Goal: Task Accomplishment & Management: Use online tool/utility

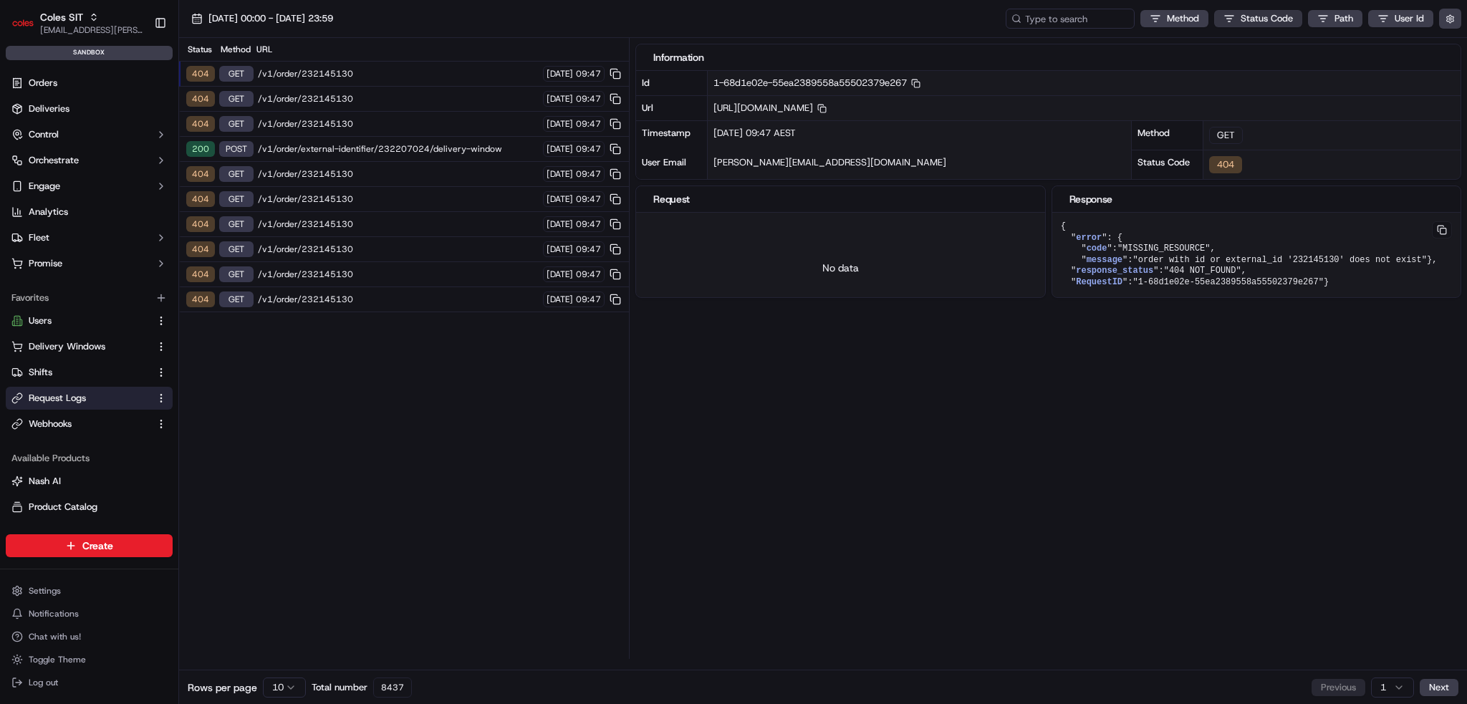
click at [1240, 21] on html "Coles SIT [EMAIL_ADDRESS][PERSON_NAME][PERSON_NAME][DOMAIN_NAME] Toggle Sidebar…" at bounding box center [733, 352] width 1467 height 704
click at [370, 143] on html "Coles SIT ben.ellis@coles.com.au Toggle Sidebar sandbox Orders Deliveries Contr…" at bounding box center [733, 352] width 1467 height 704
click at [373, 147] on span "/v1/order/external-identifier/232207024/delivery-window" at bounding box center [398, 148] width 281 height 11
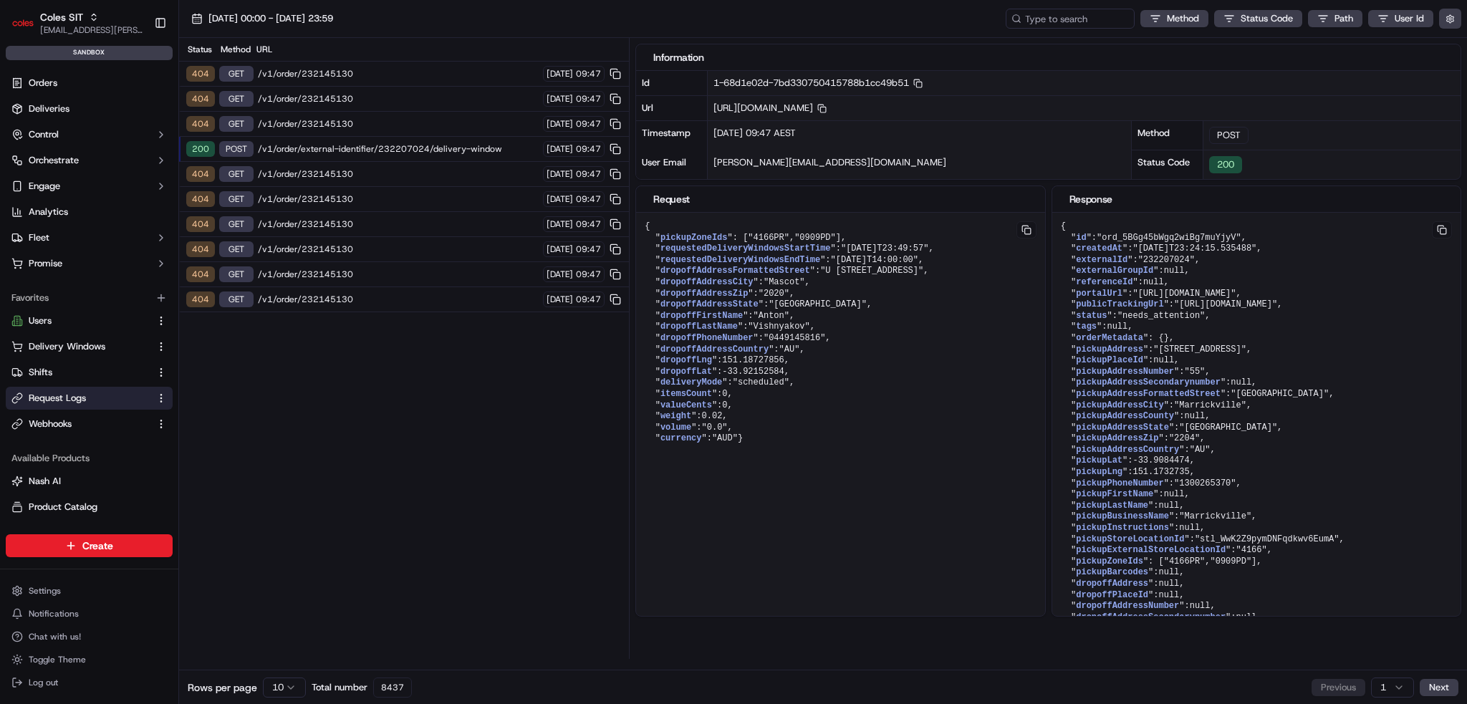
click at [459, 149] on span "/v1/order/external-identifier/232207024/delivery-window" at bounding box center [398, 148] width 281 height 11
click at [287, 677] on html "Coles SIT ben.ellis@coles.com.au Toggle Sidebar sandbox Orders Deliveries Contr…" at bounding box center [733, 352] width 1467 height 704
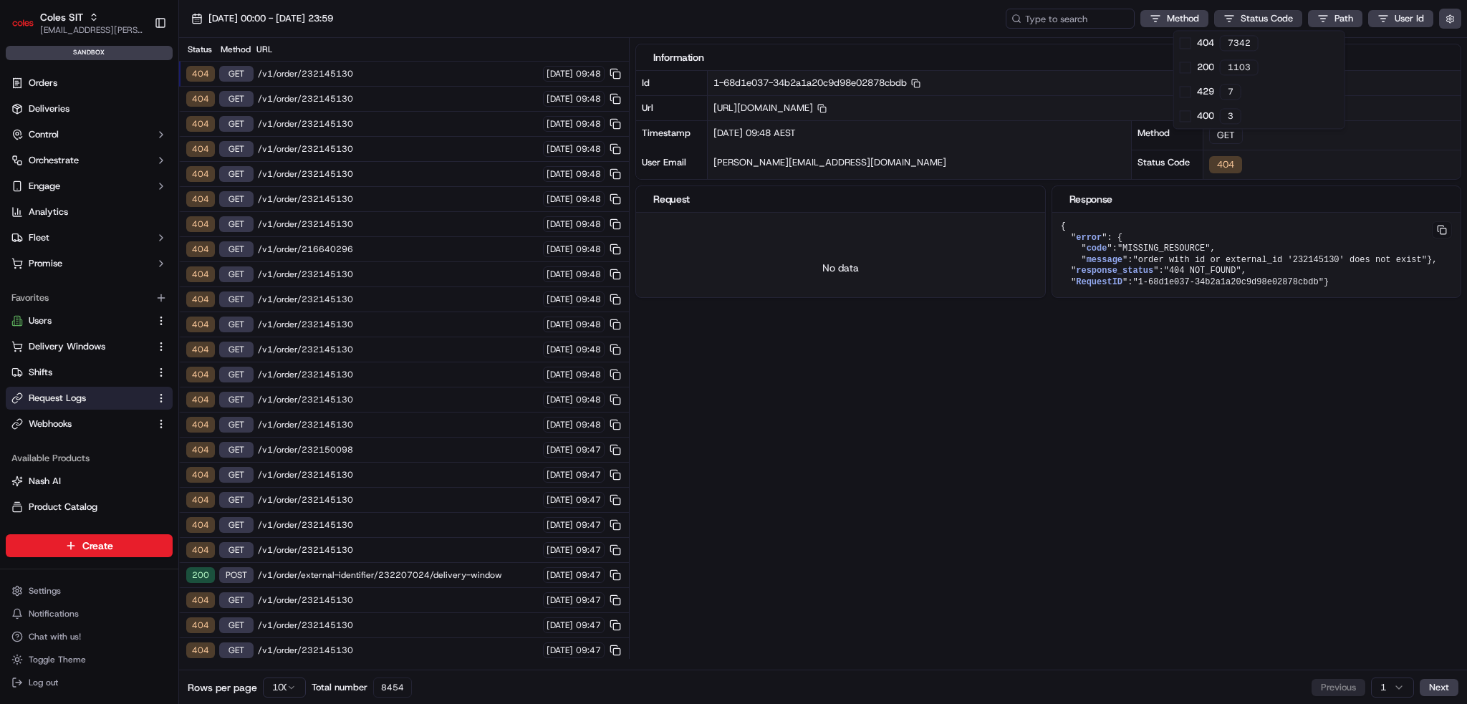
click at [1228, 20] on html "Coles SIT ben.ellis@coles.com.au Toggle Sidebar sandbox Orders Deliveries Contr…" at bounding box center [733, 352] width 1467 height 704
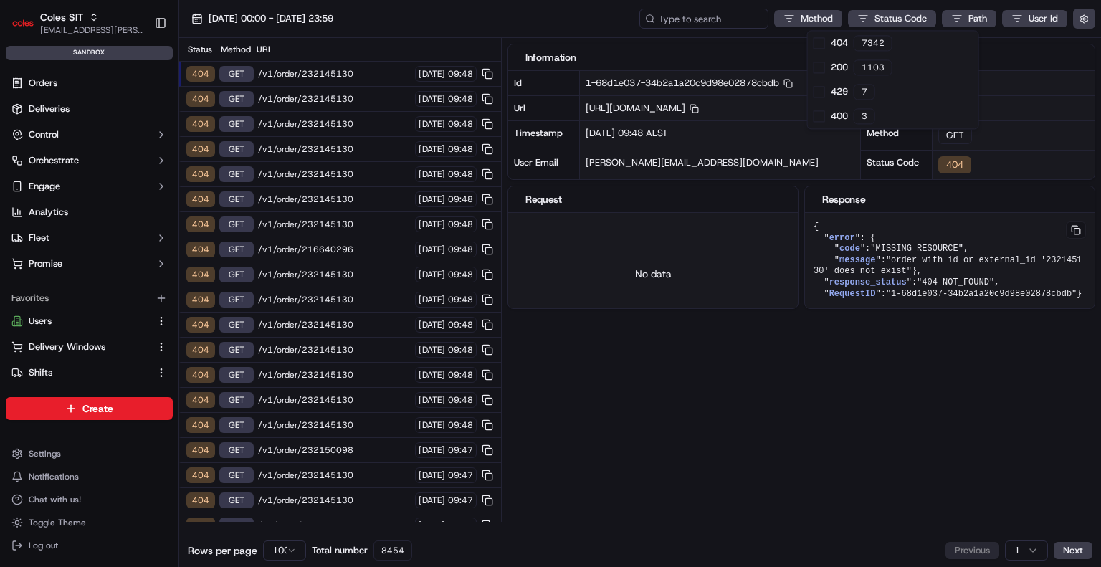
click at [651, 435] on html "Coles SIT ben.ellis@coles.com.au Toggle Sidebar sandbox Orders Deliveries Contr…" at bounding box center [550, 283] width 1101 height 567
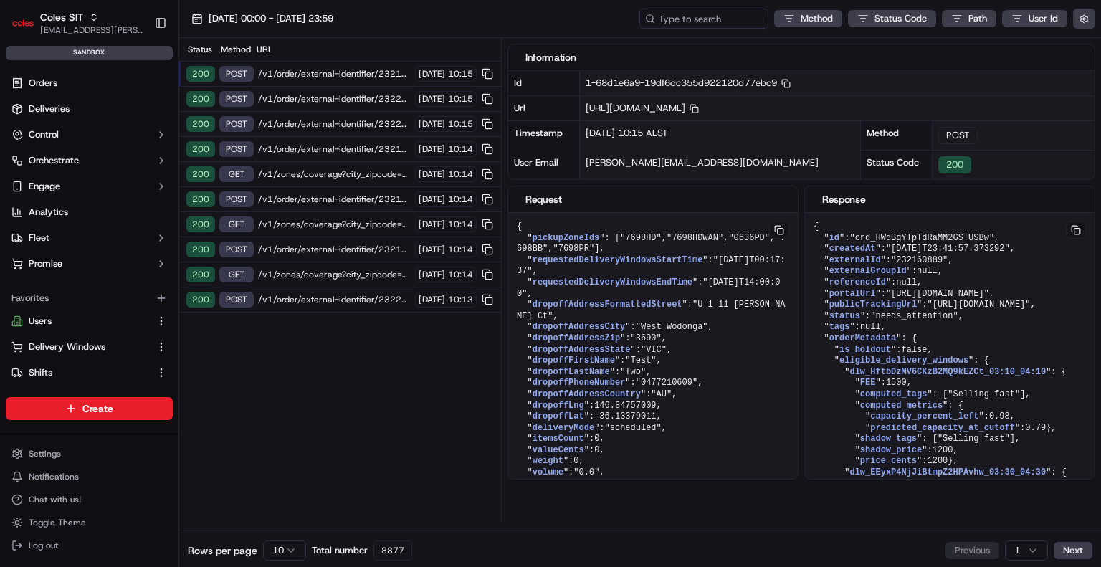
click at [364, 80] on div "200 POST /v1/order/external-identifier/232160889/delivery-window 23/09/2025 10:…" at bounding box center [340, 74] width 322 height 25
click at [358, 101] on span "/v1/order/external-identifier/232208547/delivery-window" at bounding box center [334, 98] width 153 height 11
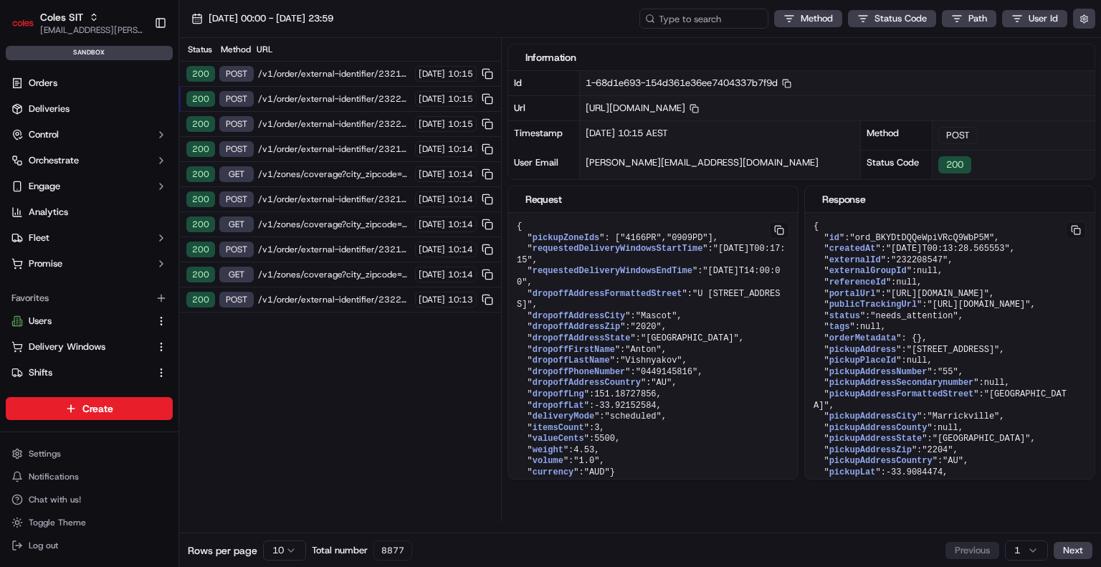
click at [361, 59] on div "Status Method URL" at bounding box center [340, 50] width 322 height 24
click at [359, 76] on span "/v1/order/external-identifier/232160889/delivery-window" at bounding box center [334, 73] width 153 height 11
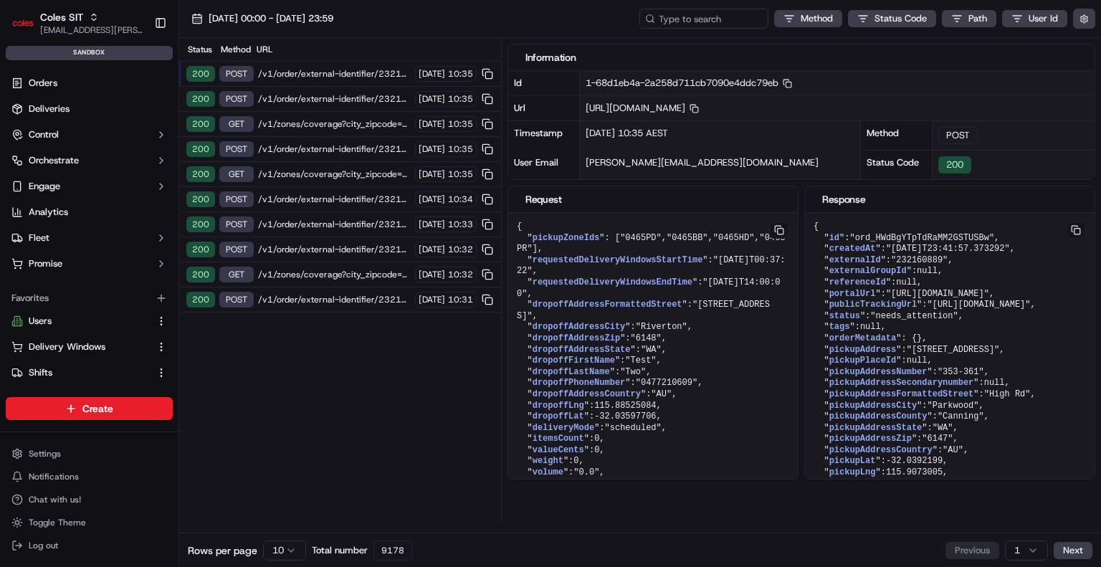
click at [375, 130] on div "200 GET /v1/zones/coverage?city_zipcode=West%20Wodonga_3690 23/09/2025 10:35" at bounding box center [340, 124] width 322 height 25
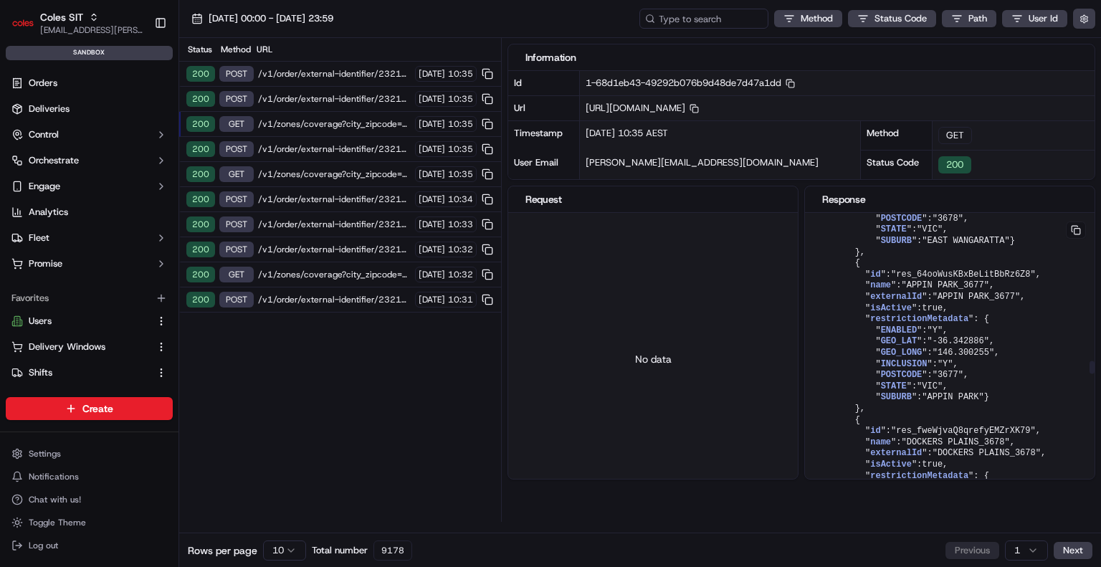
scroll to position [6194, 0]
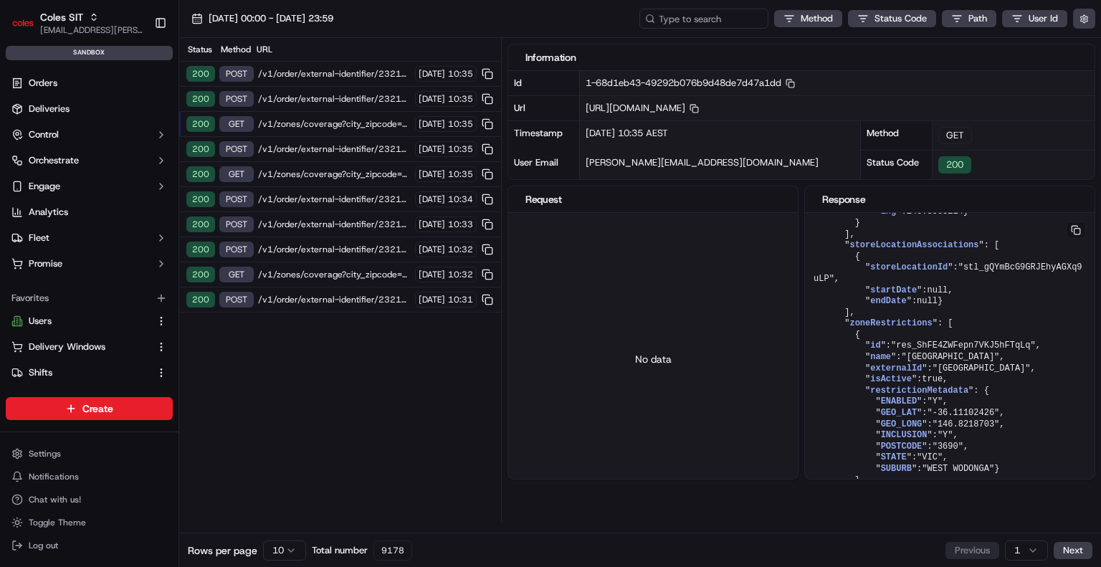
click at [335, 76] on span "/v1/order/external-identifier/232160889/delivery-window" at bounding box center [334, 73] width 153 height 11
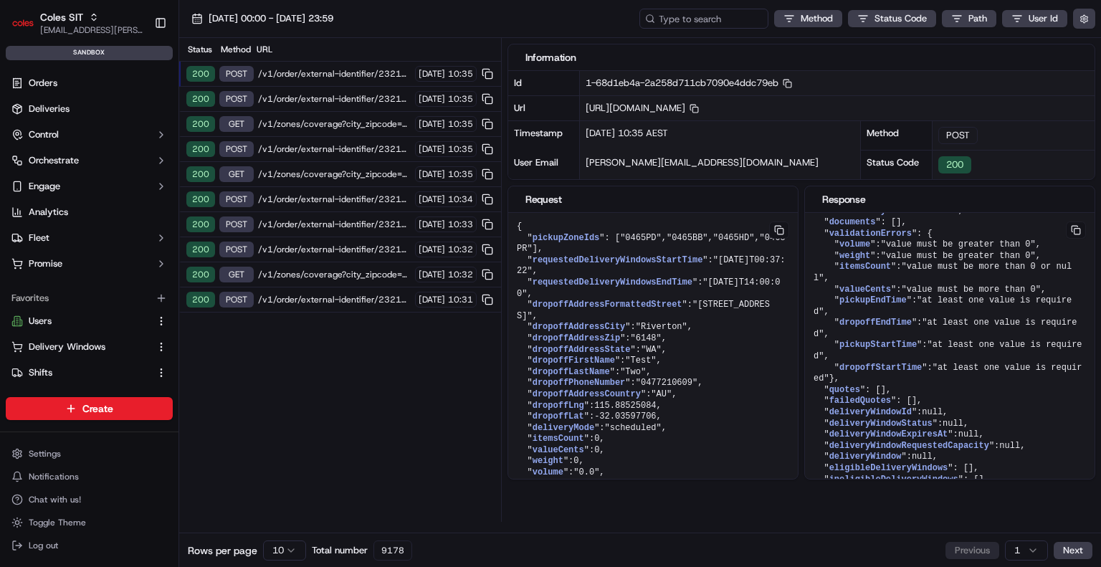
scroll to position [843, 0]
click at [327, 89] on div "200 POST /v1/order/external-identifier/232160889/delivery-window 23/09/2025 10:…" at bounding box center [340, 99] width 322 height 25
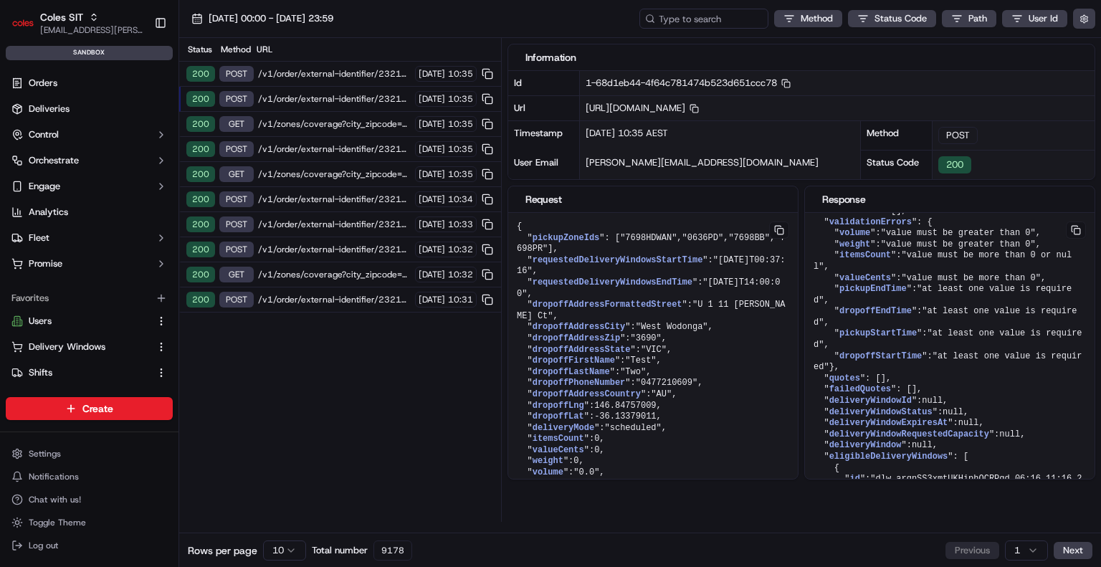
scroll to position [6194, 0]
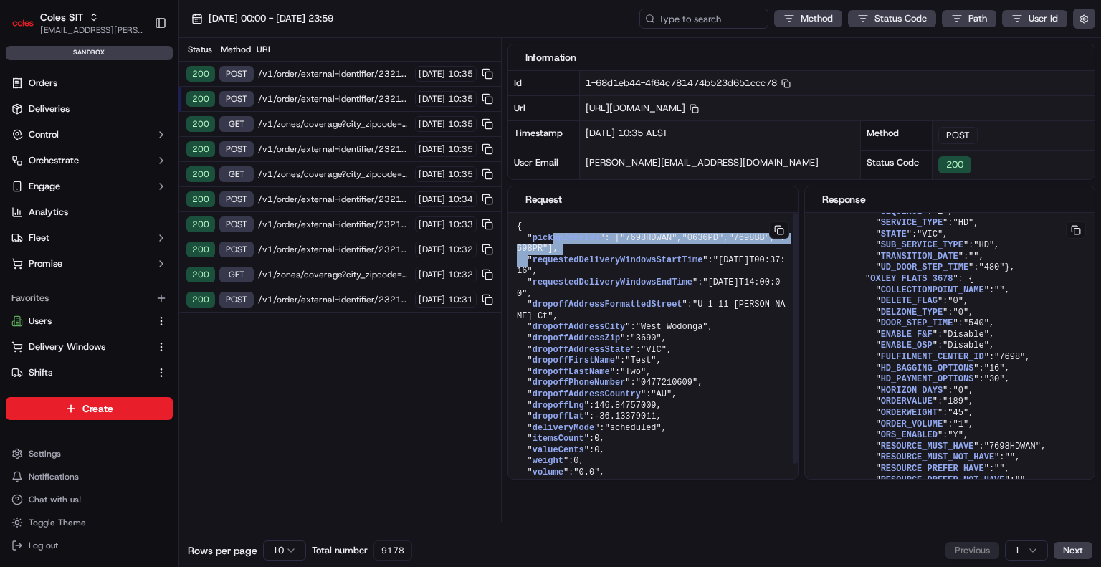
drag, startPoint x: 568, startPoint y: 257, endPoint x: 550, endPoint y: 243, distance: 21.9
click at [550, 239] on pre "{ " pickupZoneIds ": [ "7698HDWAN" , "0636PD" , "7698BB" , "7698PR" ], " reques…" at bounding box center [652, 355] width 289 height 285
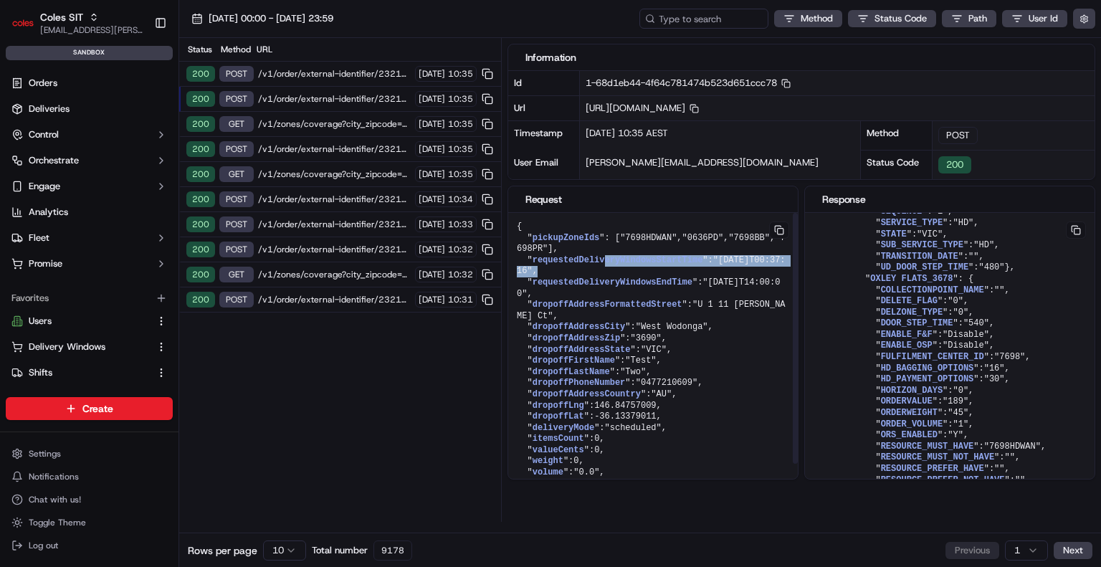
click at [596, 308] on pre "{ " pickupZoneIds ": [ "7698HDWAN" , "0636PD" , "7698BB" , "7698PR" ], " reques…" at bounding box center [652, 355] width 289 height 285
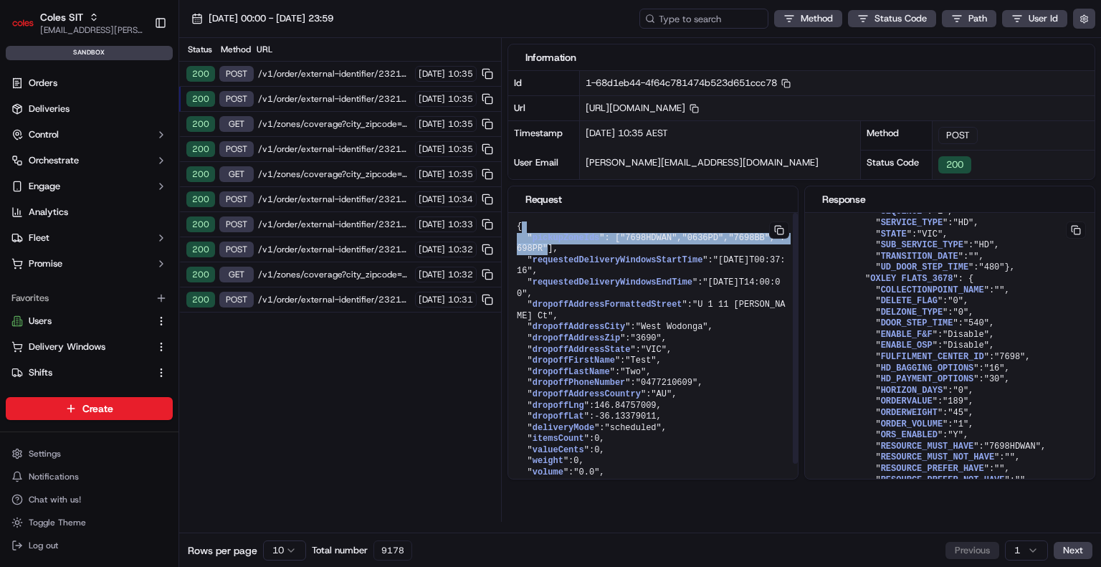
drag, startPoint x: 588, startPoint y: 277, endPoint x: 540, endPoint y: 228, distance: 69.4
click at [535, 226] on pre "{ " pickupZoneIds ": [ "7698HDWAN" , "0636PD" , "7698BB" , "7698PR" ], " reques…" at bounding box center [652, 355] width 289 height 285
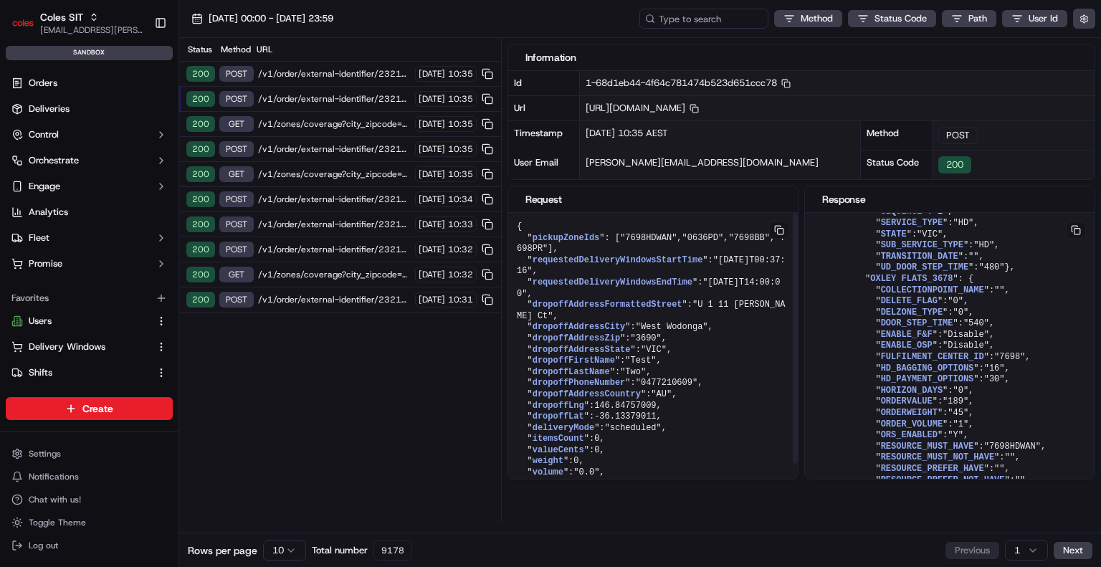
click at [599, 312] on pre "{ " pickupZoneIds ": [ "7698HDWAN" , "0636PD" , "7698BB" , "7698PR" ], " reques…" at bounding box center [652, 355] width 289 height 285
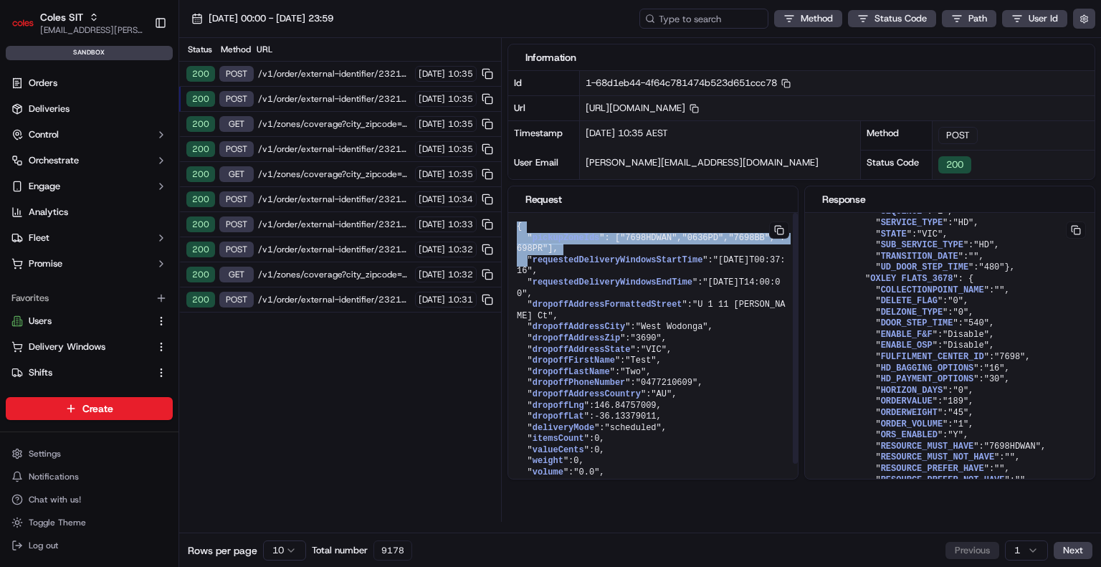
drag, startPoint x: 573, startPoint y: 296, endPoint x: 513, endPoint y: 231, distance: 88.2
click at [510, 226] on pre "{ " pickupZoneIds ": [ "7698HDWAN" , "0636PD" , "7698BB" , "7698PR" ], " reques…" at bounding box center [652, 355] width 289 height 285
click at [682, 243] on span ""0636PD"" at bounding box center [703, 238] width 42 height 10
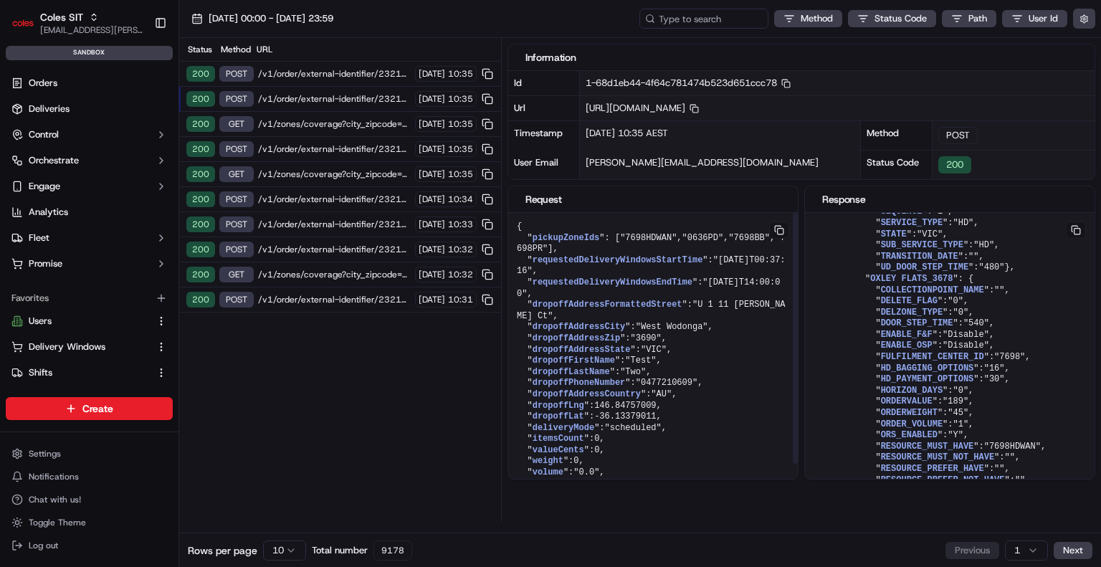
drag, startPoint x: 532, startPoint y: 257, endPoint x: 530, endPoint y: 242, distance: 15.2
click at [530, 244] on pre "{ " pickupZoneIds ": [ "7698HDWAN" , "0636PD" , "7698BB" , "7698PR" ], " reques…" at bounding box center [652, 355] width 289 height 285
click at [566, 265] on span "requestedDeliveryWindowsStartTime" at bounding box center [617, 260] width 171 height 10
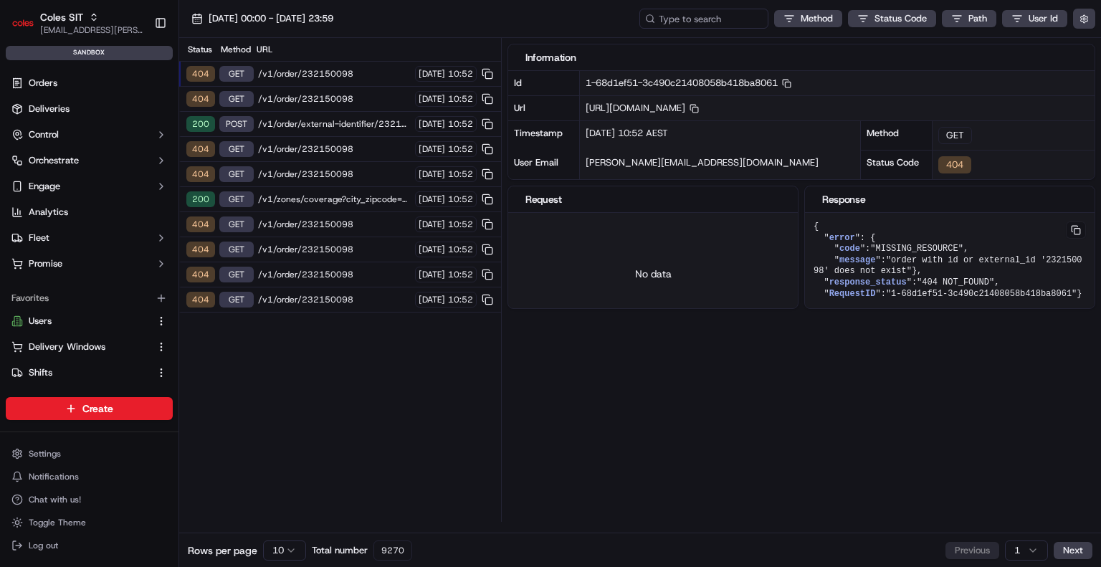
click at [338, 100] on span "/v1/order/232150098" at bounding box center [334, 98] width 153 height 11
click at [355, 126] on span "/v1/order/external-identifier/232160889/delivery-window" at bounding box center [334, 123] width 153 height 11
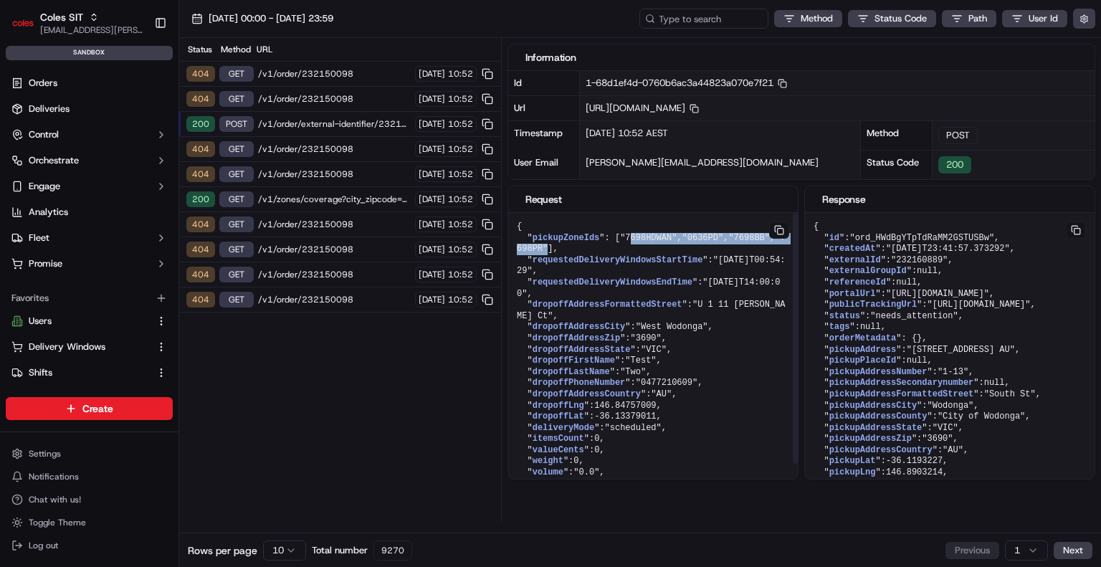
drag, startPoint x: 588, startPoint y: 282, endPoint x: 544, endPoint y: 242, distance: 58.9
click at [544, 242] on pre "{ " pickupZoneIds ": [ "7698HDWAN" , "0636PD" , "7698BB" , "7698PR" ], " reques…" at bounding box center [652, 355] width 289 height 285
click at [348, 193] on span "/v1/zones/coverage?city_zipcode=WEST%20WODONGA_3690" at bounding box center [334, 198] width 153 height 11
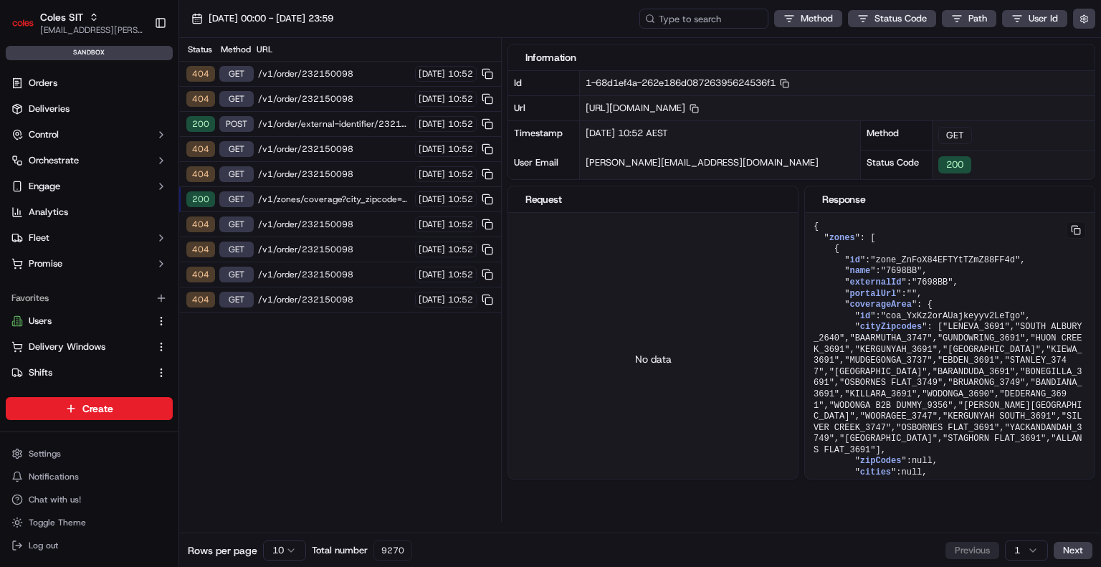
drag, startPoint x: 603, startPoint y: 104, endPoint x: 1012, endPoint y: 105, distance: 409.9
click at [699, 105] on span "https://api.sandbox.ap-southeast-2.usenash.com/v1/zones/coverage?city_zipcode=W…" at bounding box center [641, 108] width 113 height 12
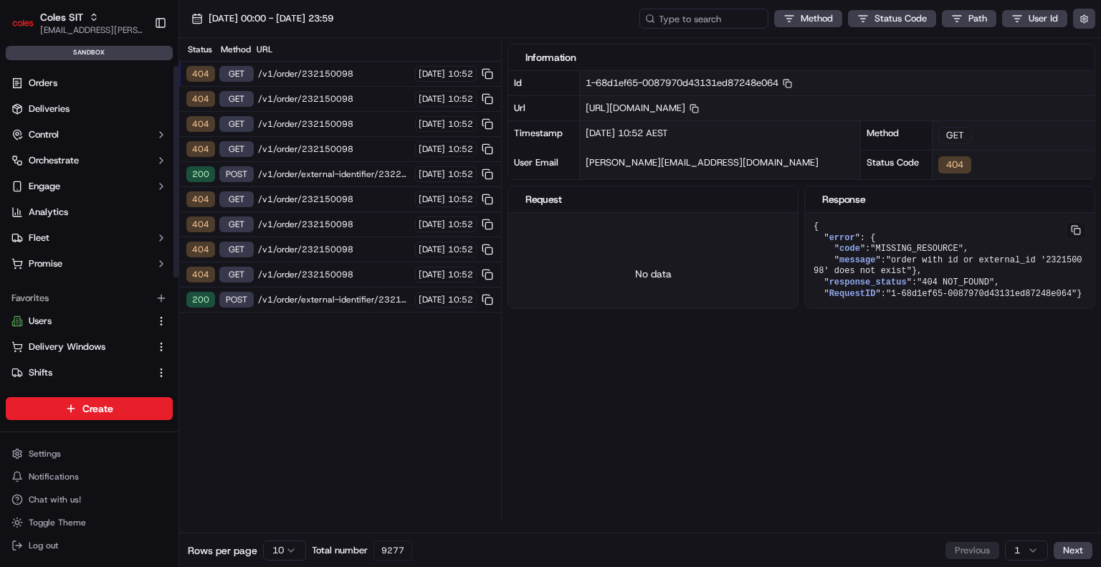
click at [95, 122] on ul "Orders Deliveries Control Orchestrate Engage Analytics Fleet Promise" at bounding box center [89, 173] width 167 height 203
click at [92, 128] on button "Control" at bounding box center [89, 134] width 167 height 23
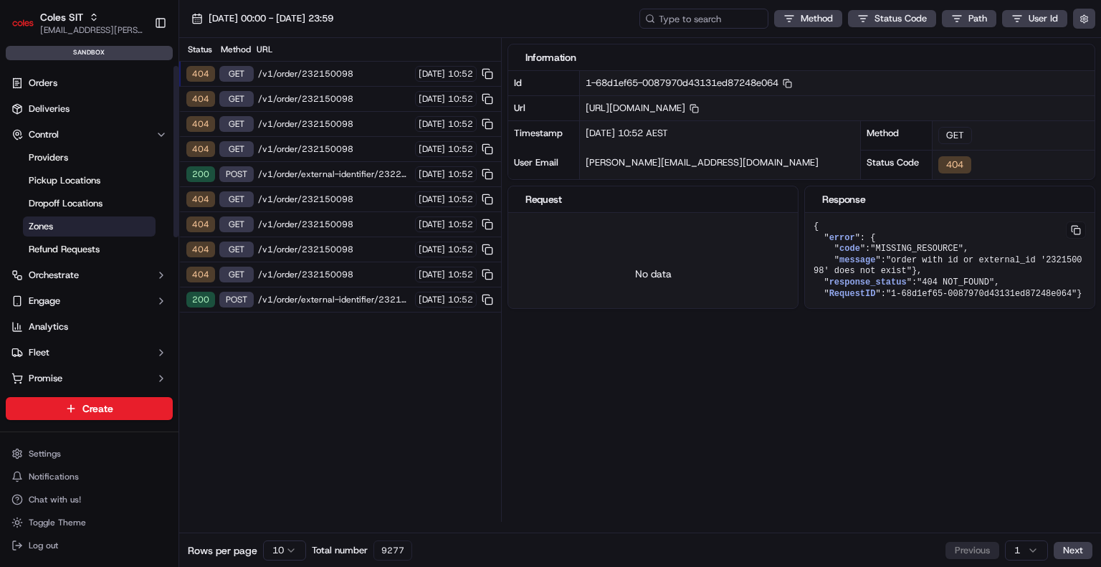
click at [77, 221] on link "Zones" at bounding box center [89, 226] width 133 height 20
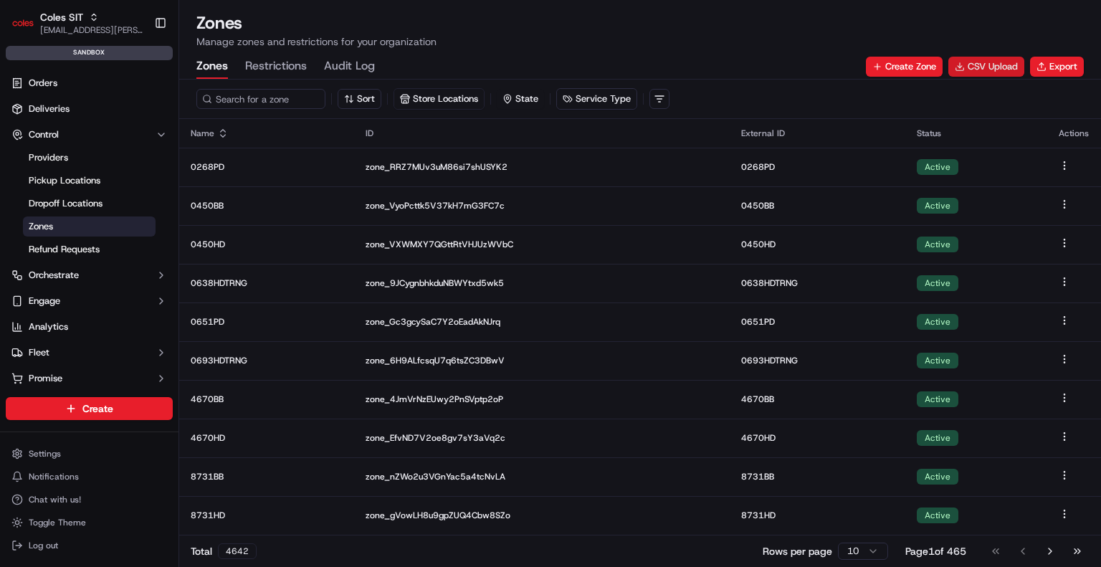
click at [966, 64] on button "CSV Upload" at bounding box center [986, 67] width 76 height 20
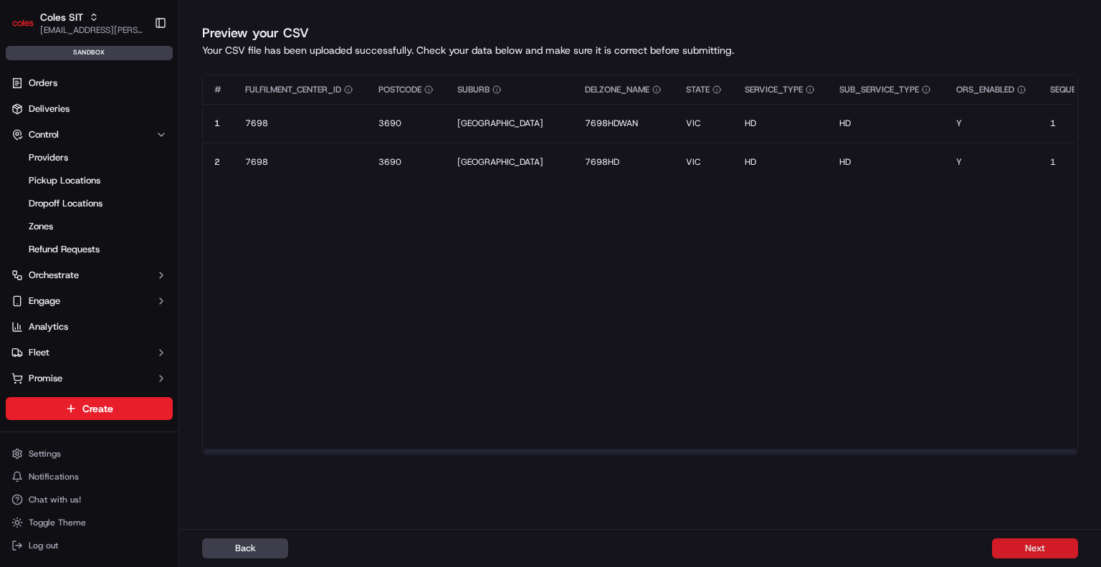
click at [1026, 544] on button "Next" at bounding box center [1035, 548] width 86 height 20
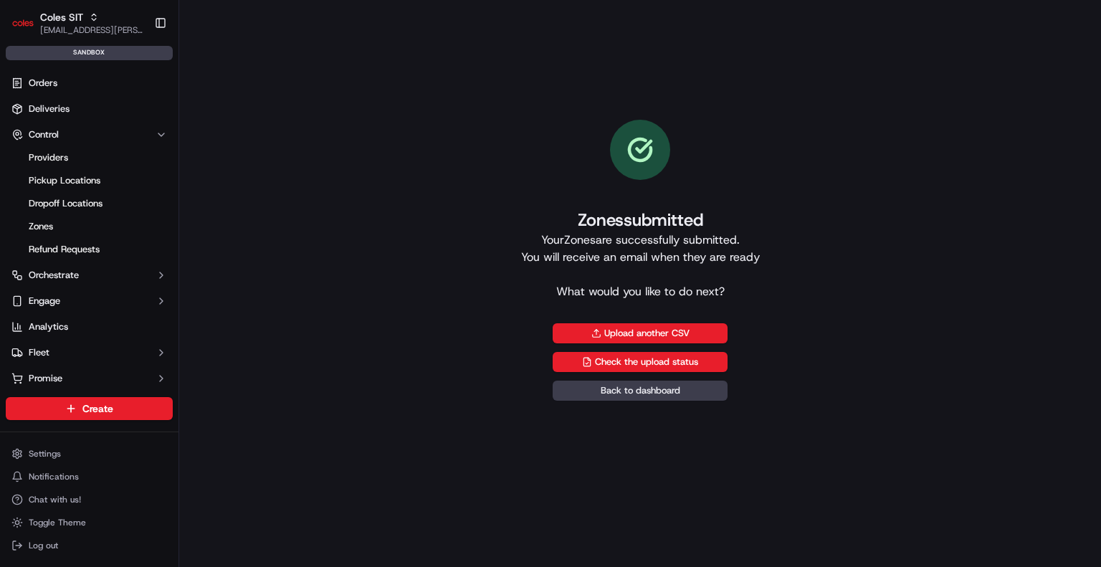
click at [361, 154] on div "Zones submitted Your Zones are successfully submitted. You will receive an emai…" at bounding box center [640, 260] width 876 height 474
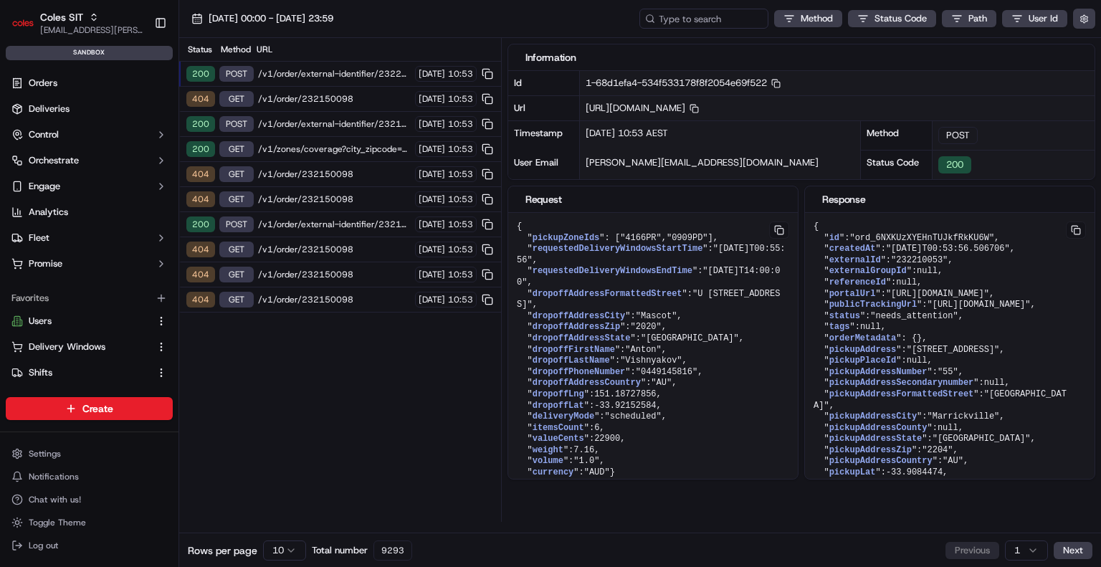
click at [327, 74] on span "/v1/order/external-identifier/232210053/delivery-window" at bounding box center [334, 73] width 153 height 11
click at [343, 126] on span "/v1/order/external-identifier/232118047/delivery-window" at bounding box center [334, 123] width 153 height 11
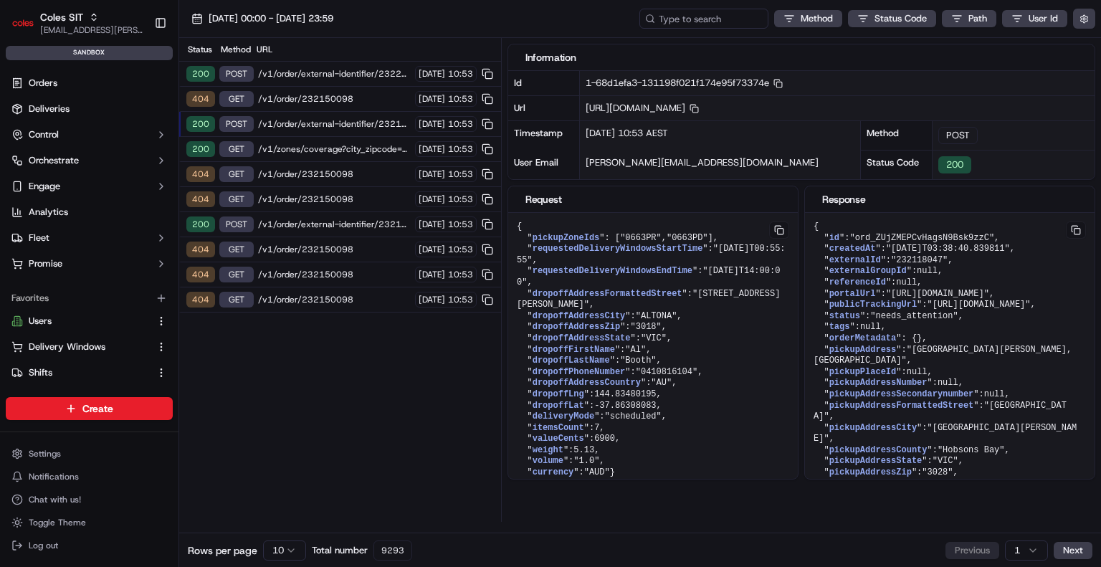
click at [340, 140] on div "200 GET /v1/zones/coverage?city_zipcode=ALTONA_3018 [DATE] 10:53" at bounding box center [340, 149] width 322 height 25
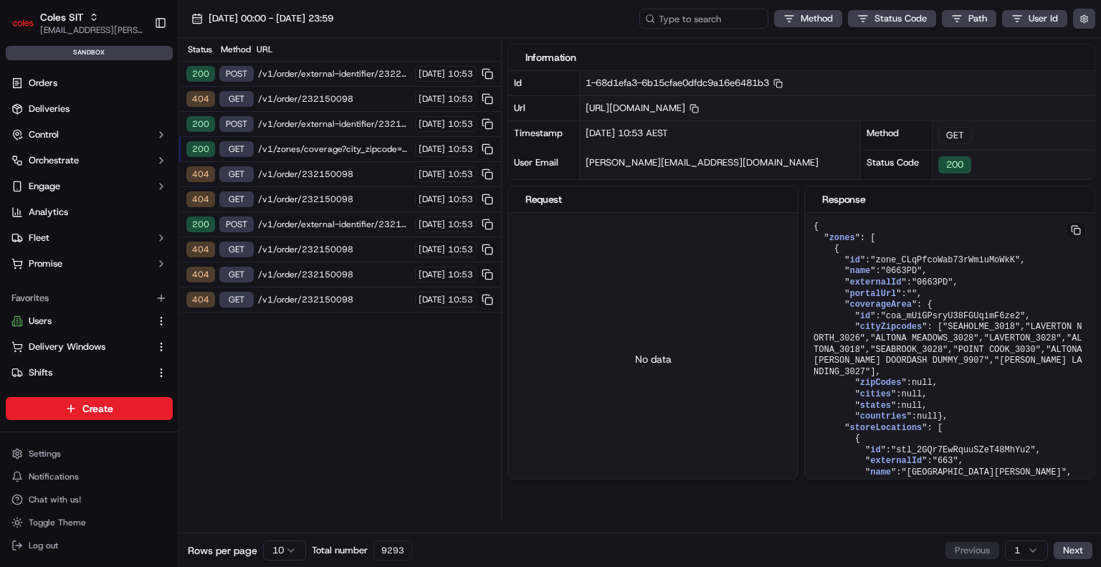
click at [339, 145] on span "/v1/zones/coverage?city_zipcode=ALTONA_3018" at bounding box center [334, 148] width 153 height 11
click at [324, 220] on span "/v1/order/external-identifier/232160889/delivery-window" at bounding box center [334, 224] width 153 height 11
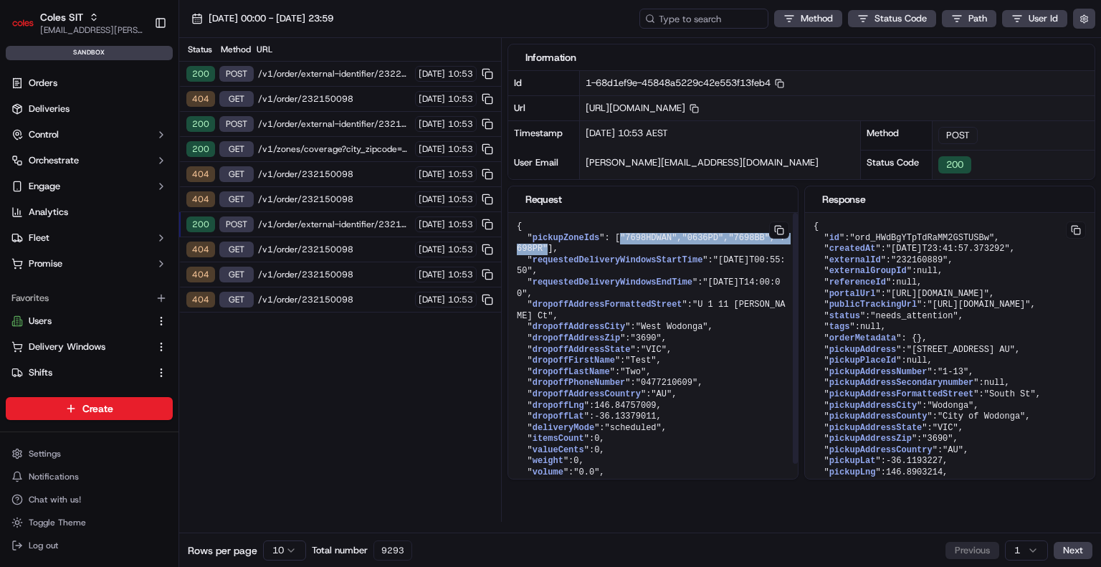
drag, startPoint x: 568, startPoint y: 269, endPoint x: 533, endPoint y: 246, distance: 41.3
click at [533, 246] on pre "{ " pickupZoneIds ": [ "7698HDWAN" , "0636PD" , "7698BB" , "7698PR" ], " reques…" at bounding box center [652, 355] width 289 height 285
click at [620, 243] on span ""7698HDWAN"" at bounding box center [648, 238] width 57 height 10
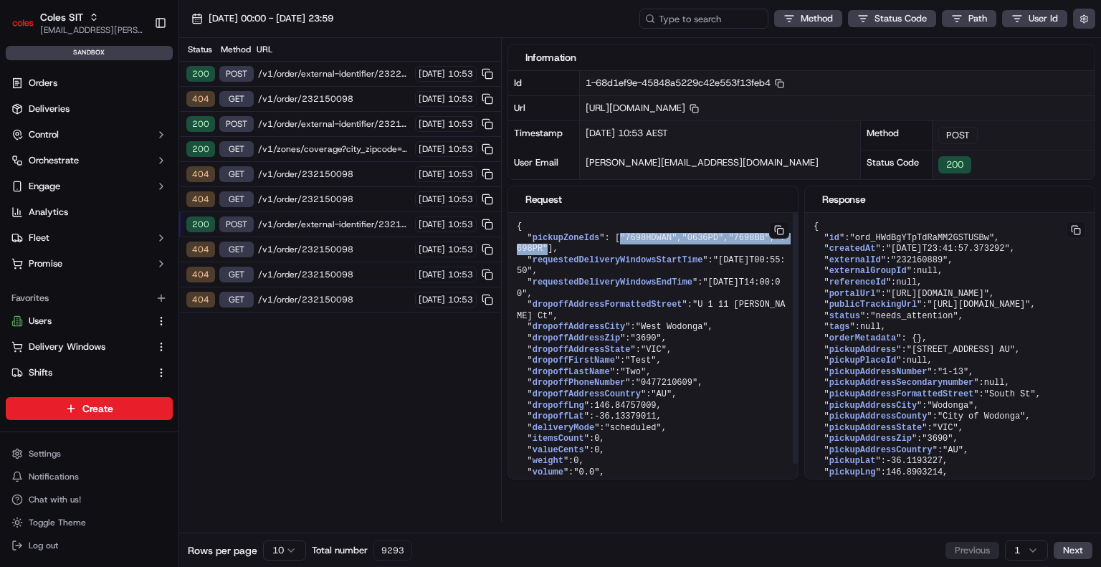
click at [620, 243] on span ""7698HDWAN"" at bounding box center [648, 238] width 57 height 10
drag, startPoint x: 592, startPoint y: 244, endPoint x: 529, endPoint y: 244, distance: 63.1
click at [529, 244] on pre "{ " pickupZoneIds ": [ "7698HDWAN" , "0636PD" , "7698BB" , "7698PR" ], " reques…" at bounding box center [652, 355] width 289 height 285
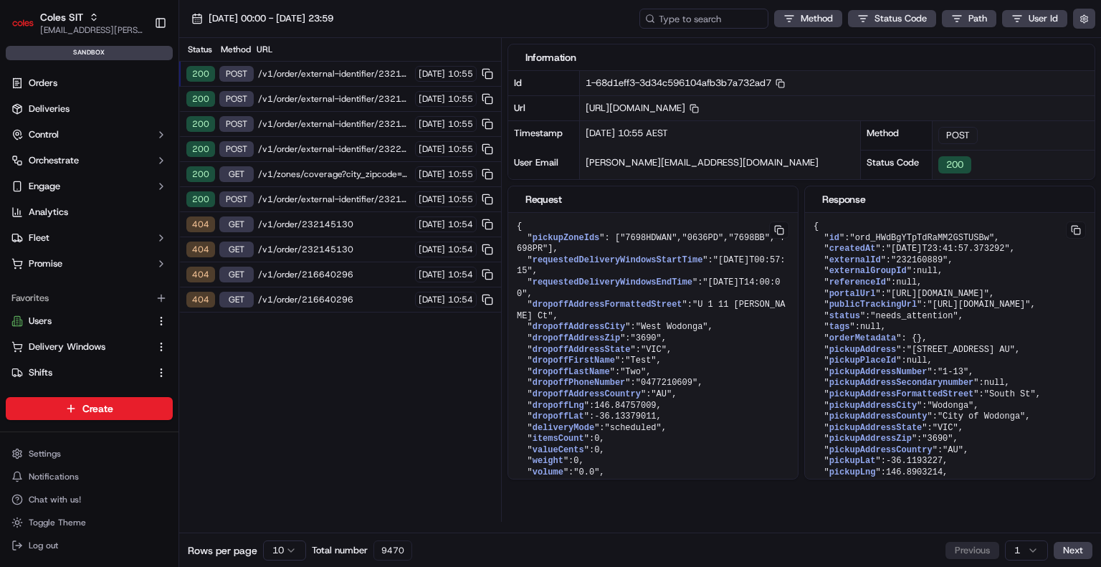
click at [312, 78] on span "/v1/order/external-identifier/232160889/delivery-window" at bounding box center [334, 73] width 153 height 11
drag, startPoint x: 579, startPoint y: 275, endPoint x: 527, endPoint y: 221, distance: 75.0
click at [527, 221] on pre "{ " pickupZoneIds ": [ "7698HDWAN" , "0636PD" , "7698BB" , "7698PR" ], " reques…" at bounding box center [652, 355] width 289 height 285
click at [378, 171] on span "/v1/zones/coverage?city_zipcode=Endeavour%20Hills_3802" at bounding box center [334, 173] width 153 height 11
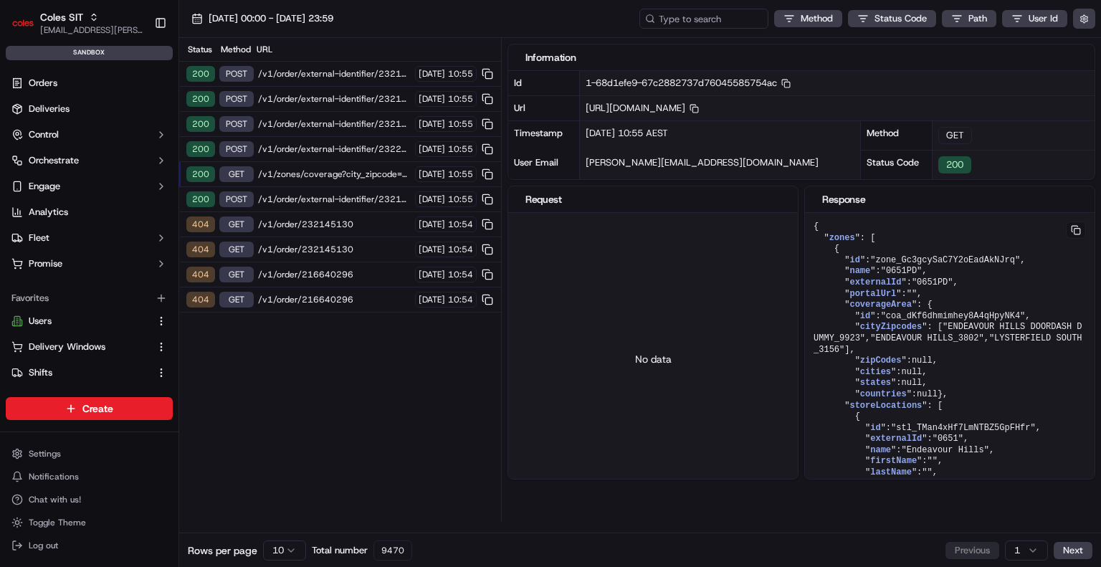
click at [361, 143] on span "/v1/order/external-identifier/232202157/delivery-window" at bounding box center [334, 148] width 153 height 11
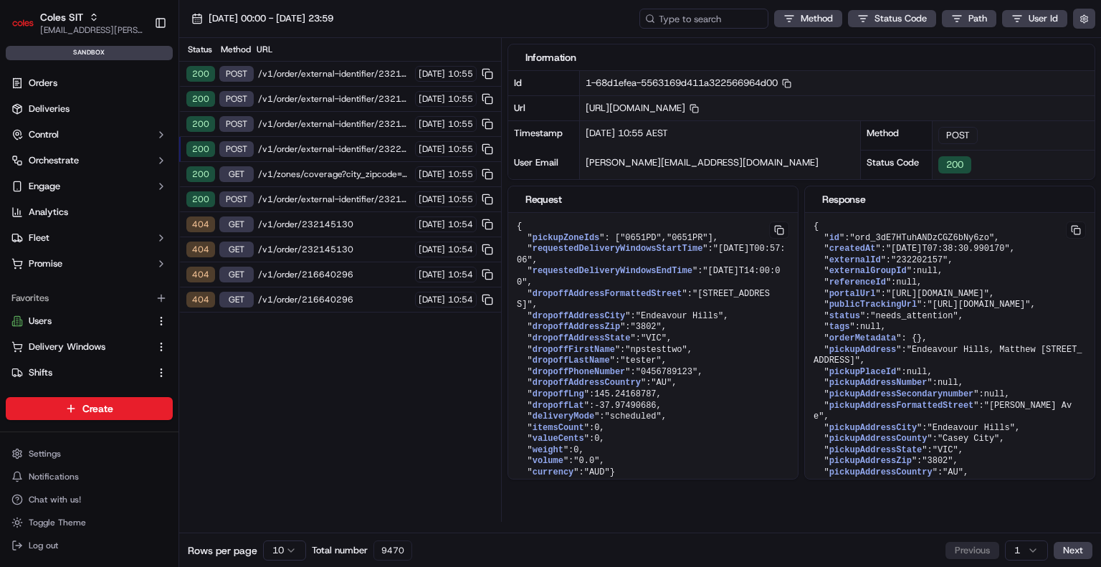
click at [362, 175] on span "/v1/zones/coverage?city_zipcode=Endeavour%20Hills_3802" at bounding box center [334, 173] width 153 height 11
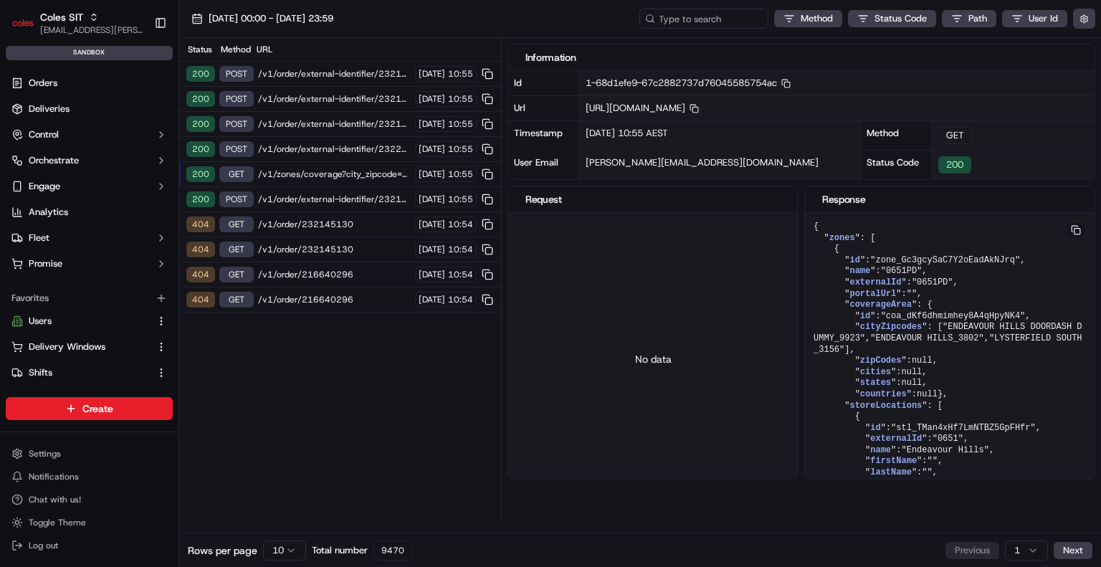
click at [270, 547] on html "Coles SIT [EMAIL_ADDRESS][PERSON_NAME][PERSON_NAME][DOMAIN_NAME] Toggle Sidebar…" at bounding box center [550, 283] width 1101 height 567
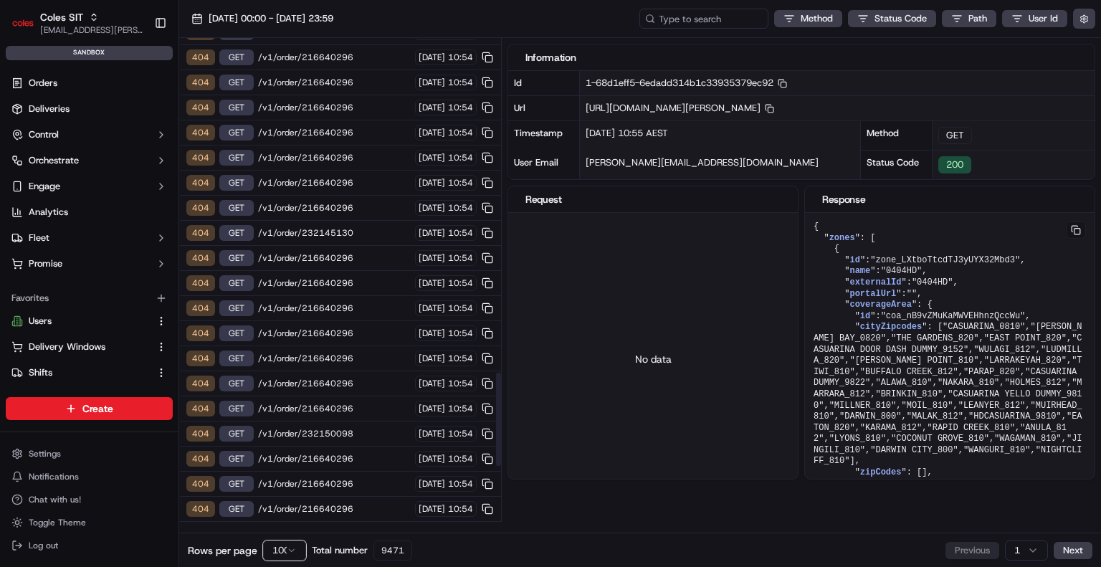
scroll to position [2004, 0]
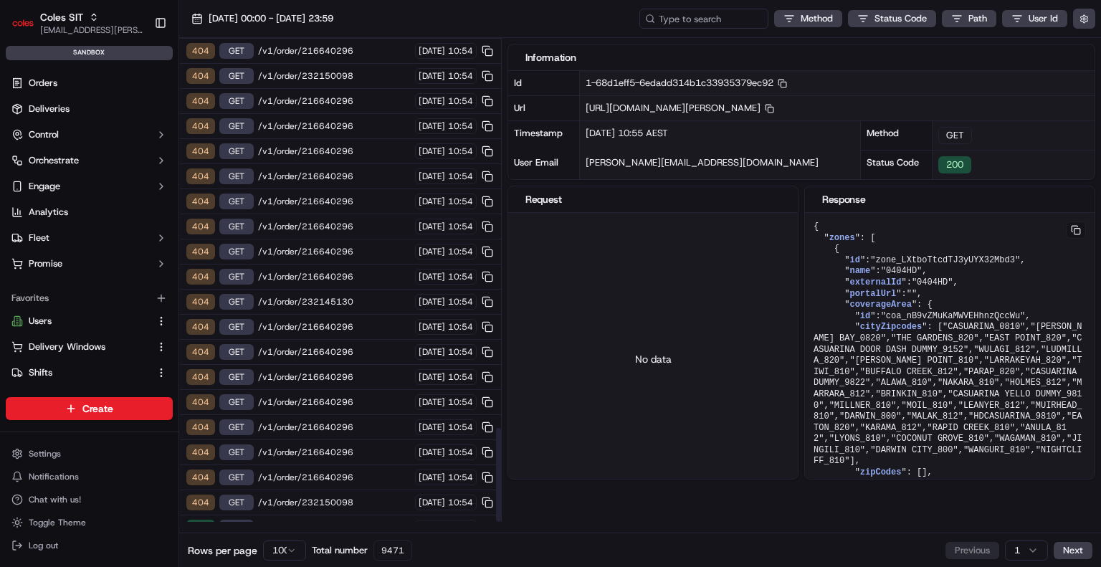
click at [358, 515] on div "200 POST /v1/order/external-identifier/232202184/delivery-window [DATE] 10:54" at bounding box center [340, 527] width 322 height 25
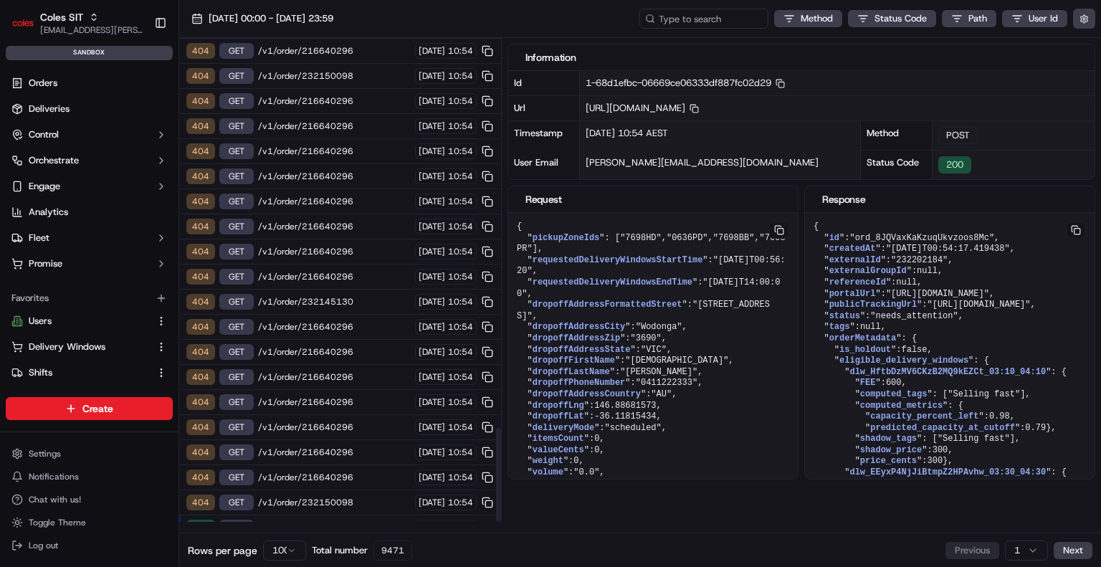
click at [290, 549] on html "Coles SIT [EMAIL_ADDRESS][PERSON_NAME][PERSON_NAME][DOMAIN_NAME] Toggle Sidebar…" at bounding box center [550, 283] width 1101 height 567
click at [406, 531] on html "Coles SIT [EMAIL_ADDRESS][PERSON_NAME][PERSON_NAME][DOMAIN_NAME] Toggle Sidebar…" at bounding box center [550, 283] width 1101 height 567
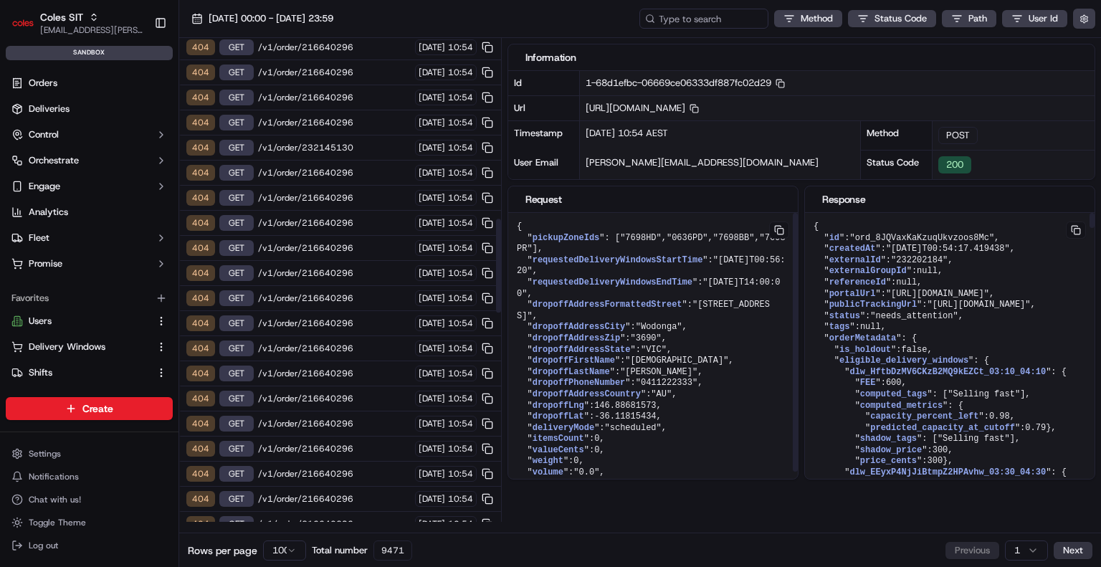
click at [1077, 552] on button "Next" at bounding box center [1072, 550] width 39 height 17
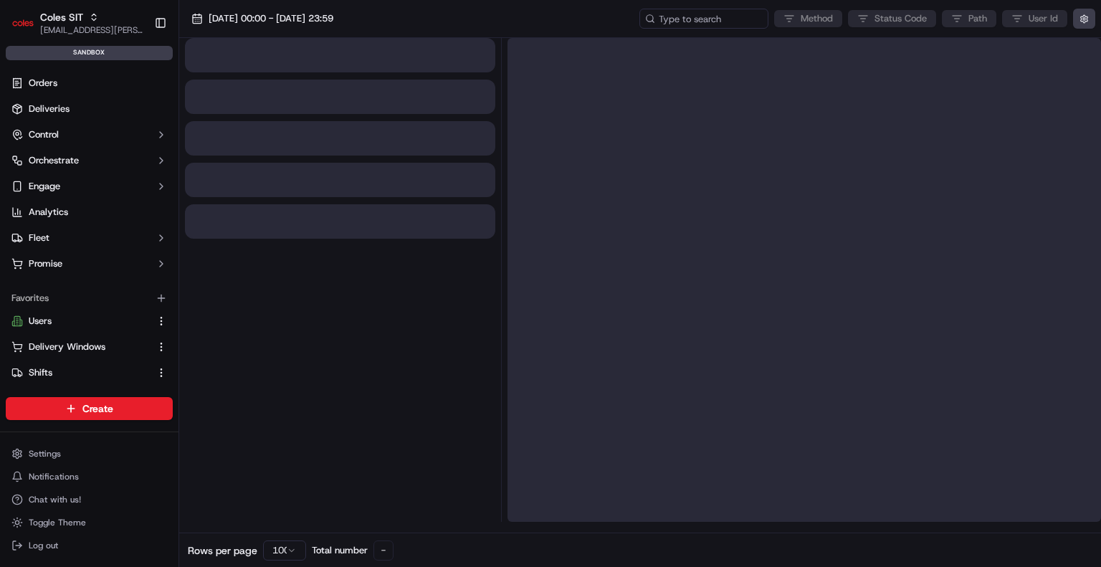
scroll to position [0, 0]
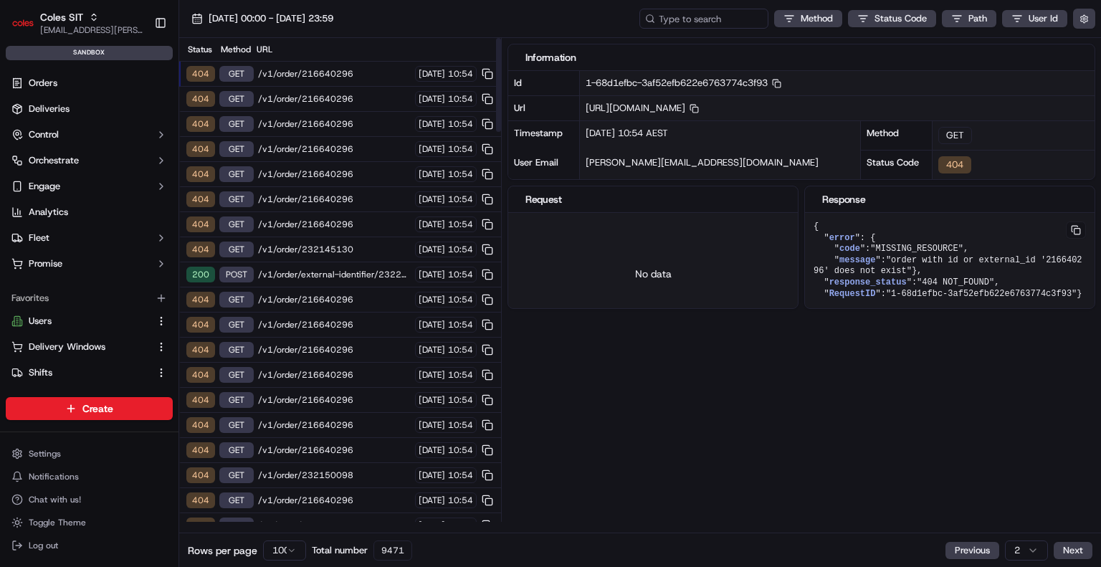
click at [332, 269] on span "/v1/order/external-identifier/232202184/delivery-window" at bounding box center [334, 274] width 153 height 11
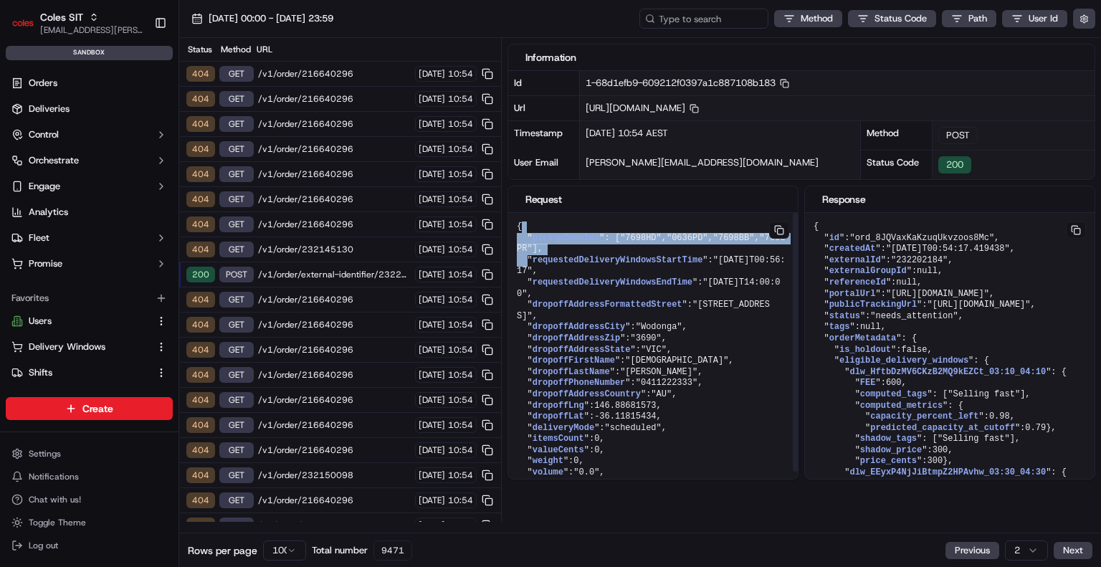
drag, startPoint x: 582, startPoint y: 292, endPoint x: 525, endPoint y: 217, distance: 94.0
click at [525, 217] on pre "{ " pickupZoneIds ": [ "7698HD" , "0636PD" , "7698BB" , "7698PR" ], " requested…" at bounding box center [652, 355] width 289 height 285
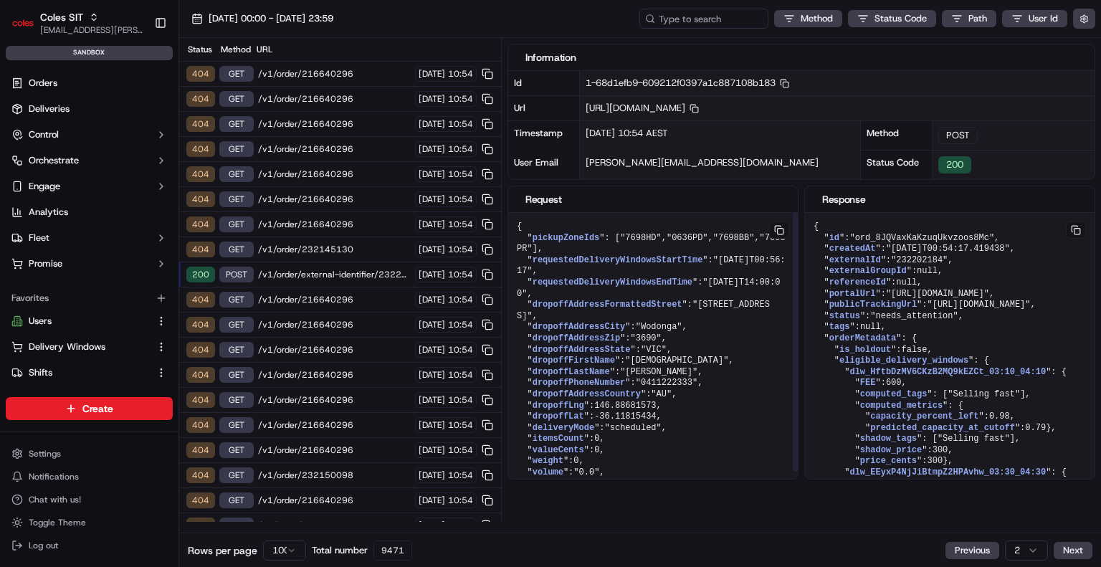
click at [573, 265] on span "requestedDeliveryWindowsStartTime" at bounding box center [617, 260] width 171 height 10
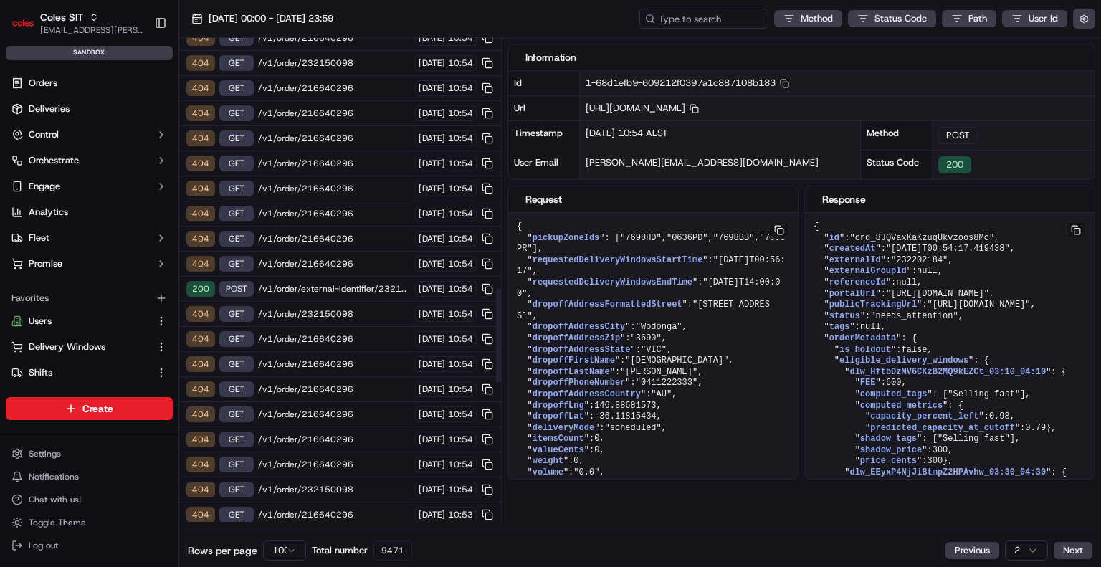
click at [368, 277] on div "200 POST /v1/order/external-identifier/232118047/delivery-window [DATE] 10:54" at bounding box center [340, 289] width 322 height 25
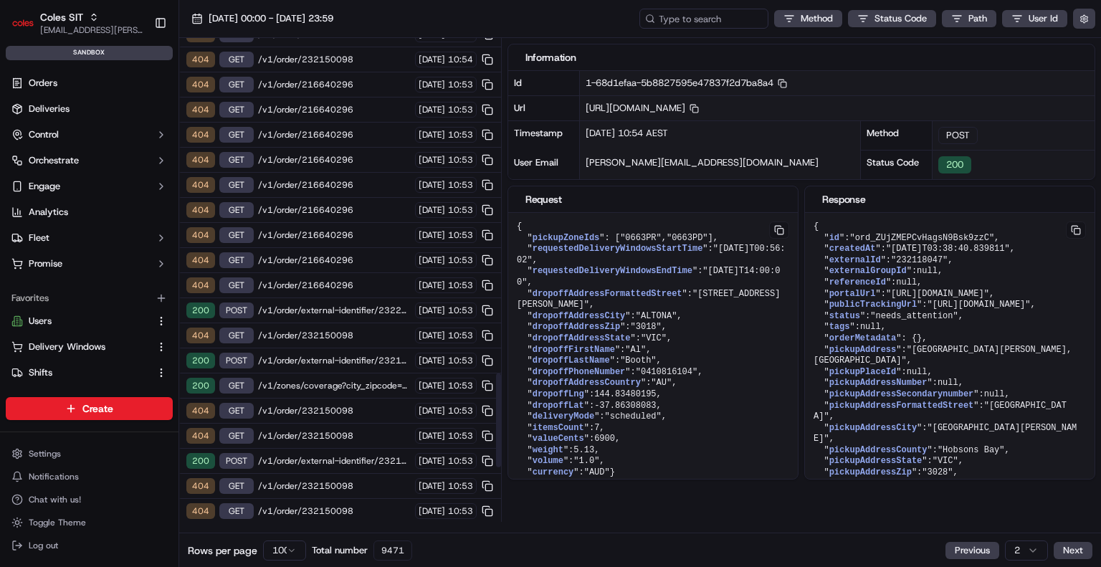
scroll to position [1863, 0]
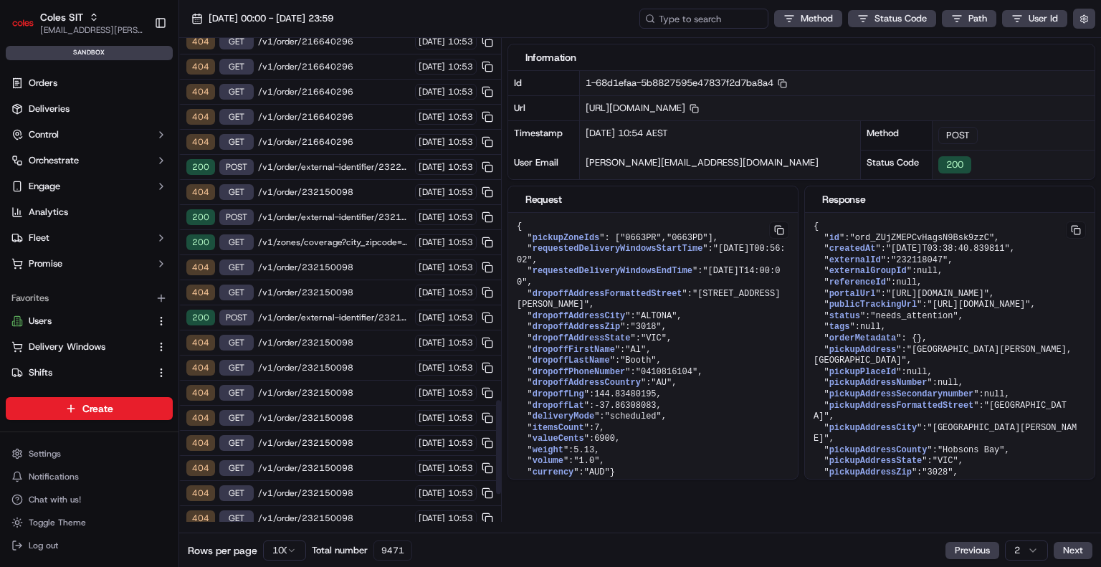
click at [370, 236] on span "/v1/zones/coverage?city_zipcode=ALTONA_3018" at bounding box center [334, 241] width 153 height 11
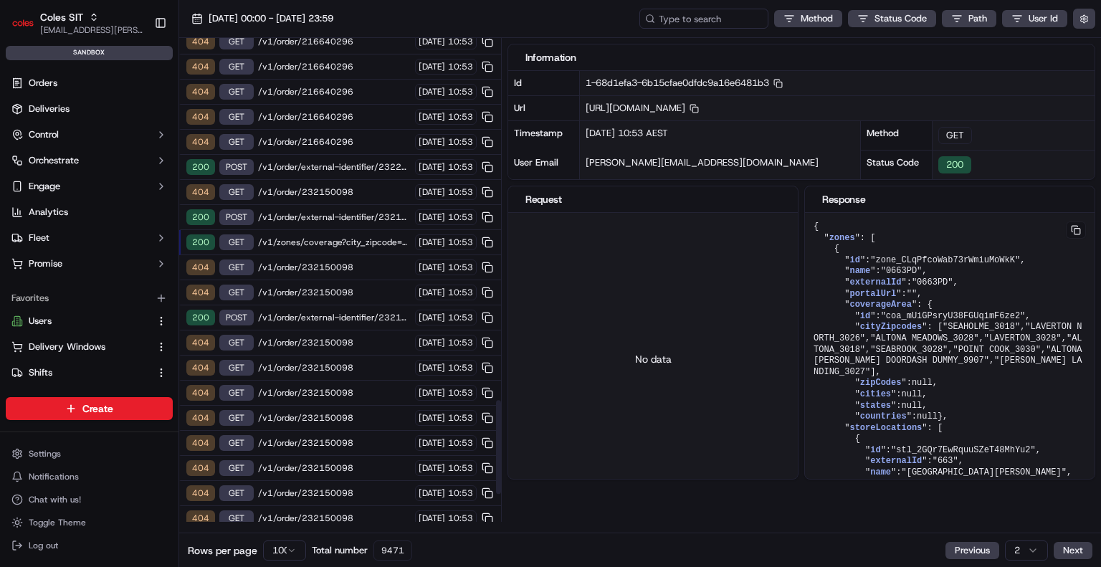
click at [363, 312] on span "/v1/order/external-identifier/232160889/delivery-window" at bounding box center [334, 317] width 153 height 11
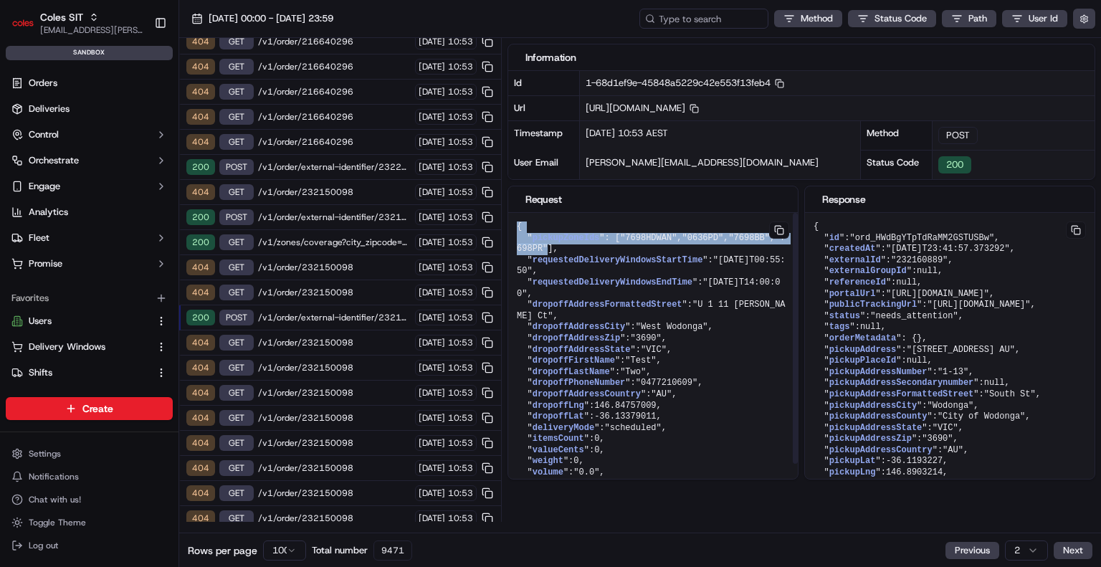
drag, startPoint x: 585, startPoint y: 280, endPoint x: 514, endPoint y: 224, distance: 90.2
click at [514, 224] on pre "{ " pickupZoneIds ": [ "7698HDWAN" , "0636PD" , "7698BB" , "7698PR" ], " reques…" at bounding box center [652, 355] width 289 height 285
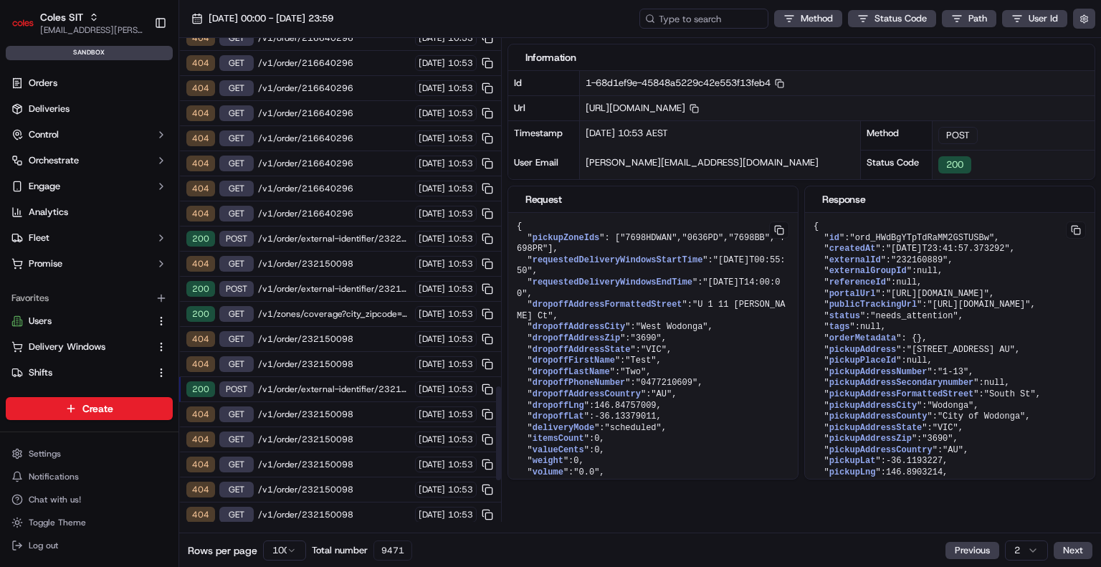
click at [364, 308] on span "/v1/zones/coverage?city_zipcode=ALTONA_3018" at bounding box center [334, 313] width 153 height 11
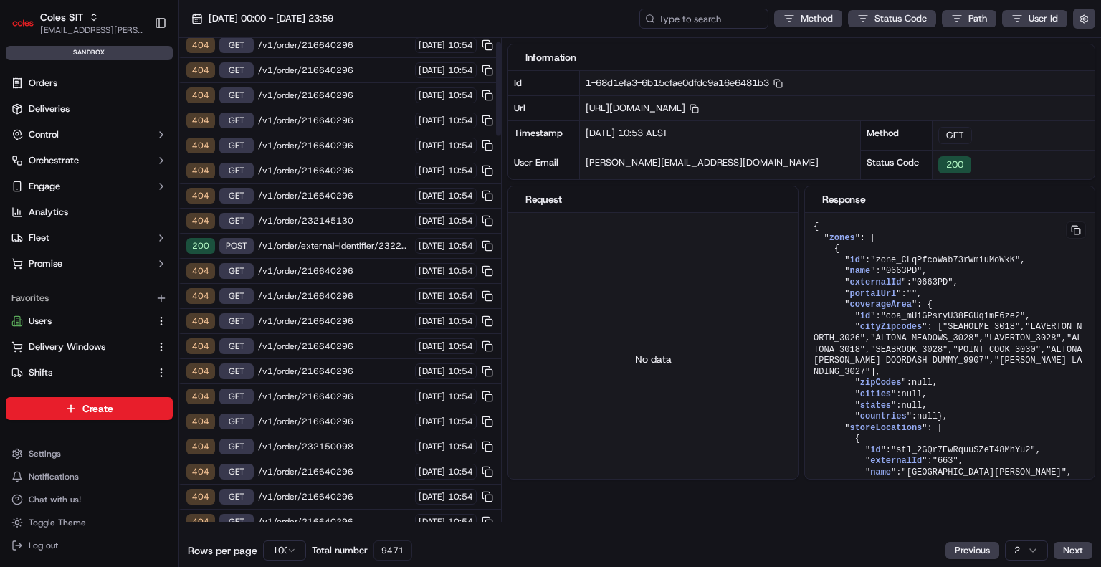
scroll to position [0, 0]
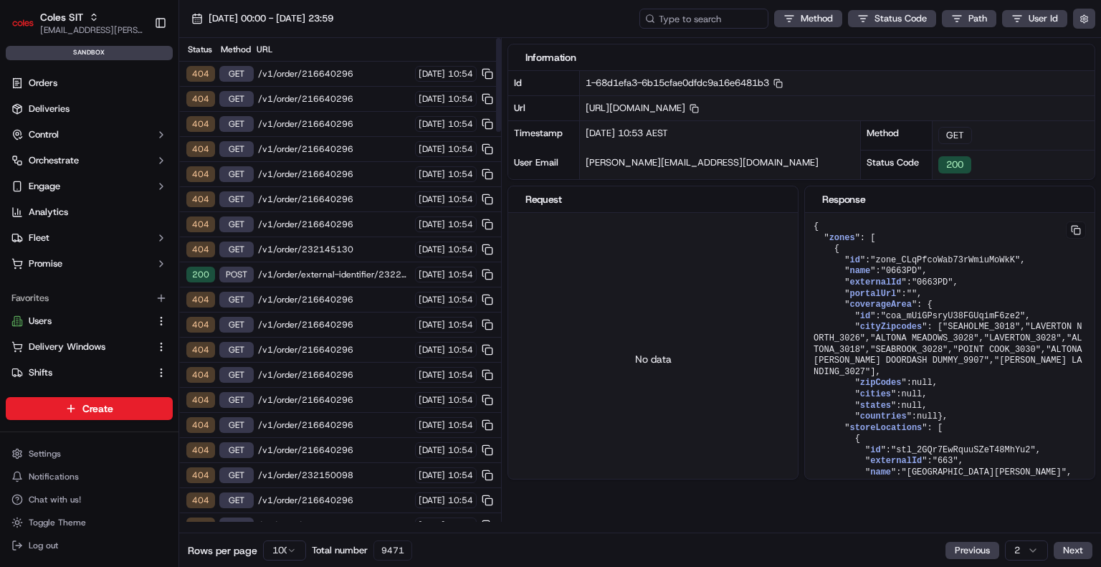
click at [365, 269] on span "/v1/order/external-identifier/232202184/delivery-window" at bounding box center [334, 274] width 153 height 11
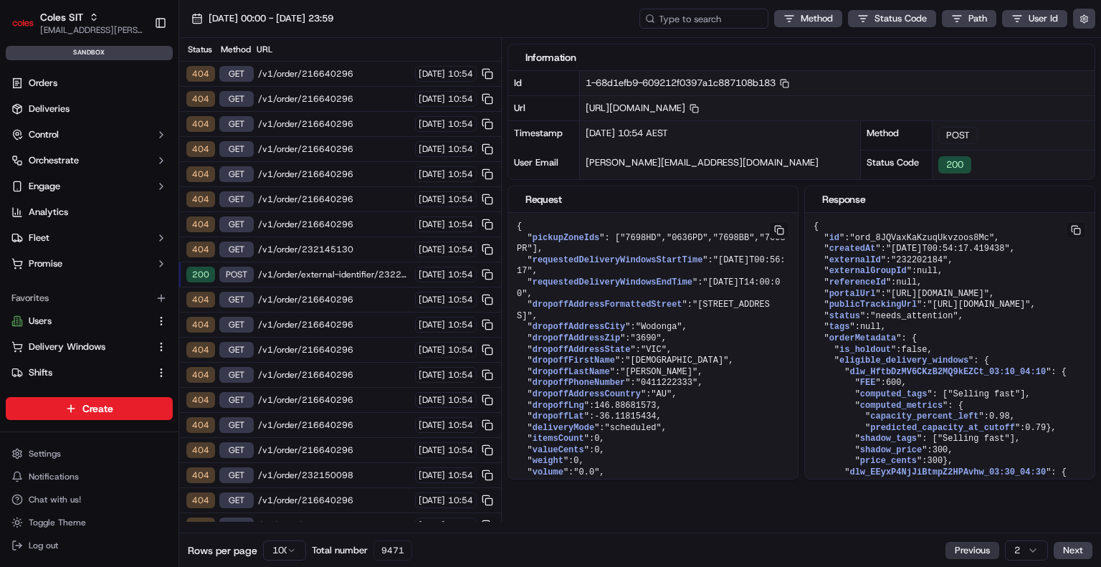
click at [952, 555] on button "Previous" at bounding box center [972, 550] width 54 height 17
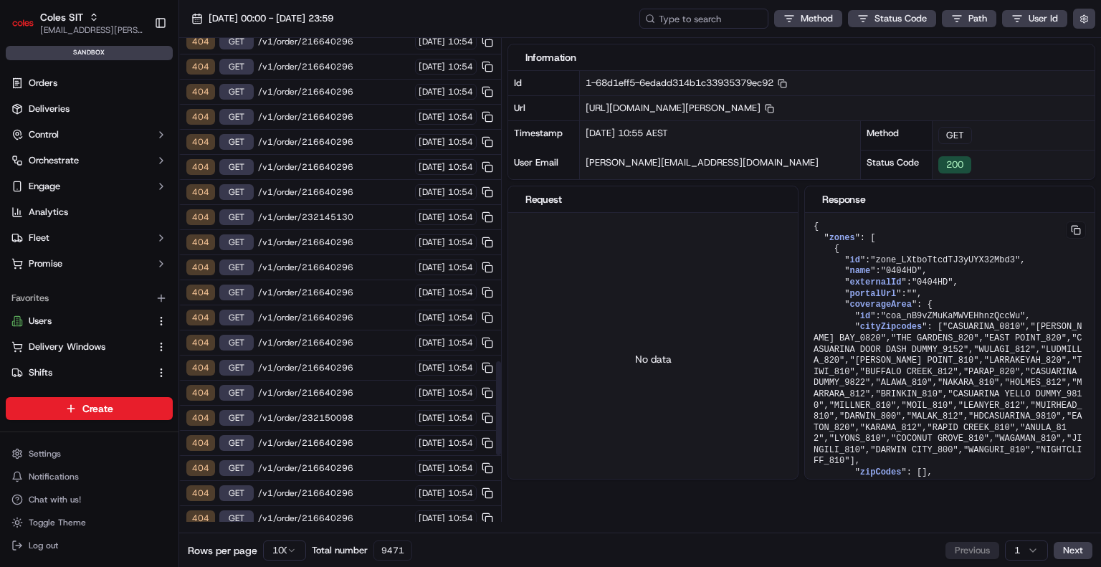
scroll to position [2004, 0]
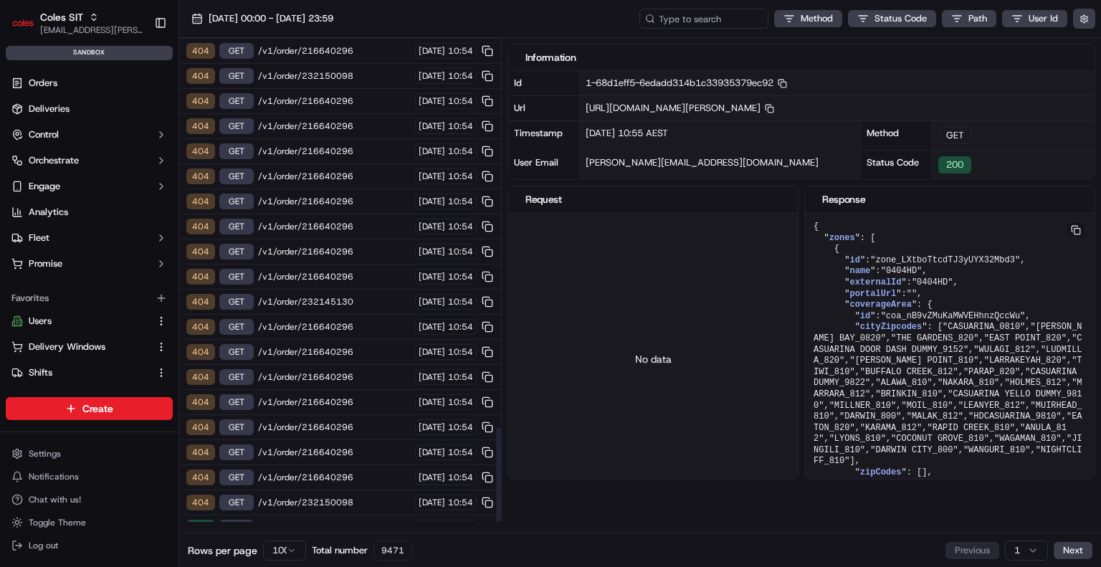
drag, startPoint x: 358, startPoint y: 483, endPoint x: 359, endPoint y: 464, distance: 19.4
click at [358, 522] on span "/v1/order/external-identifier/232202184/delivery-window" at bounding box center [334, 527] width 153 height 11
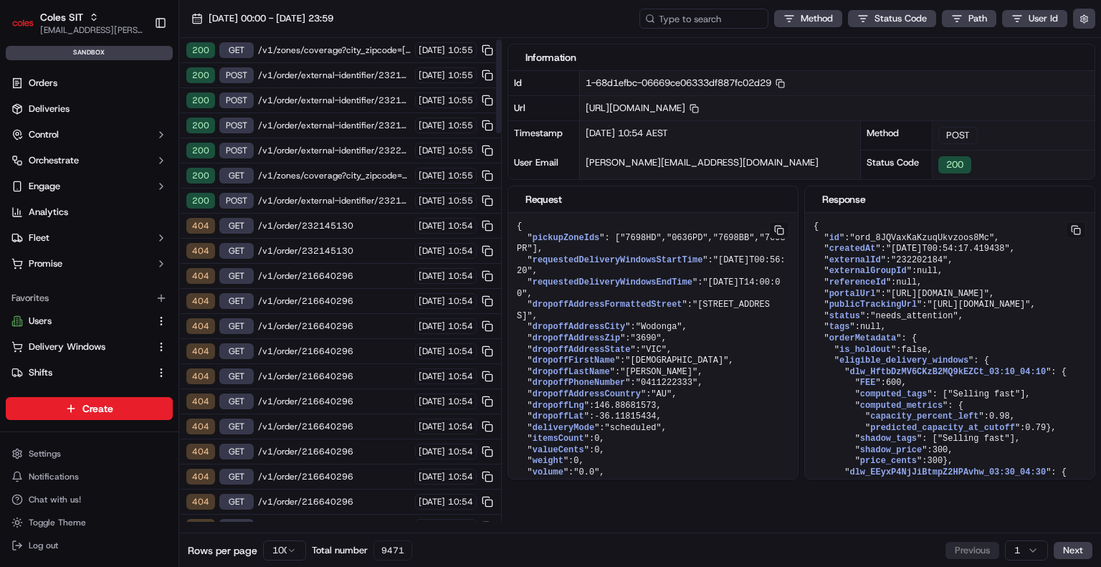
scroll to position [0, 0]
click at [356, 193] on span "/v1/zones/coverage?city_zipcode=Endeavour%20Hills_3802" at bounding box center [334, 198] width 153 height 11
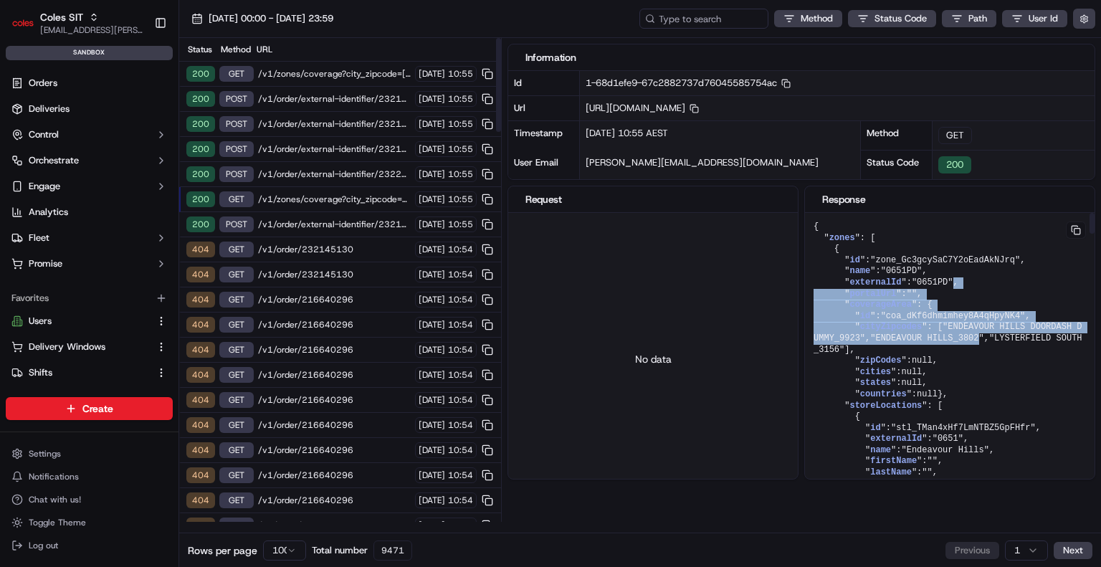
drag, startPoint x: 948, startPoint y: 315, endPoint x: 846, endPoint y: 285, distance: 106.6
click at [298, 83] on div "200 GET /v1/zones/coverage?city_zipcode=[PERSON_NAME]%20BAY_0820 [DATE] 10:55" at bounding box center [340, 74] width 322 height 25
click at [300, 80] on div "200 GET /v1/zones/coverage?city_zipcode=[PERSON_NAME]%20BAY_0820 [DATE] 10:55" at bounding box center [340, 74] width 322 height 25
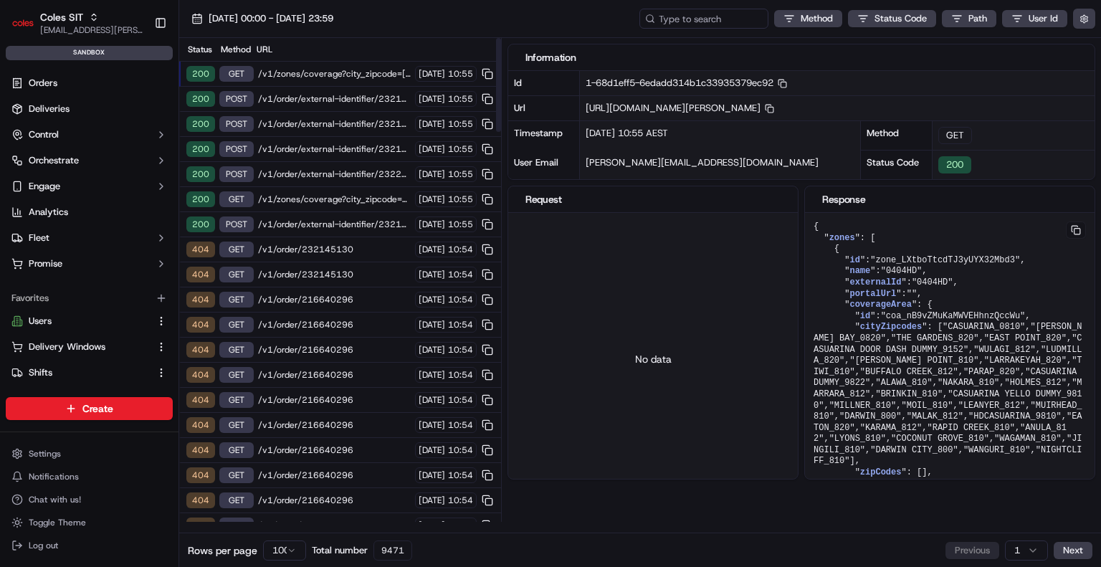
click at [323, 95] on span "/v1/order/external-identifier/232160889/delivery-window" at bounding box center [334, 98] width 153 height 11
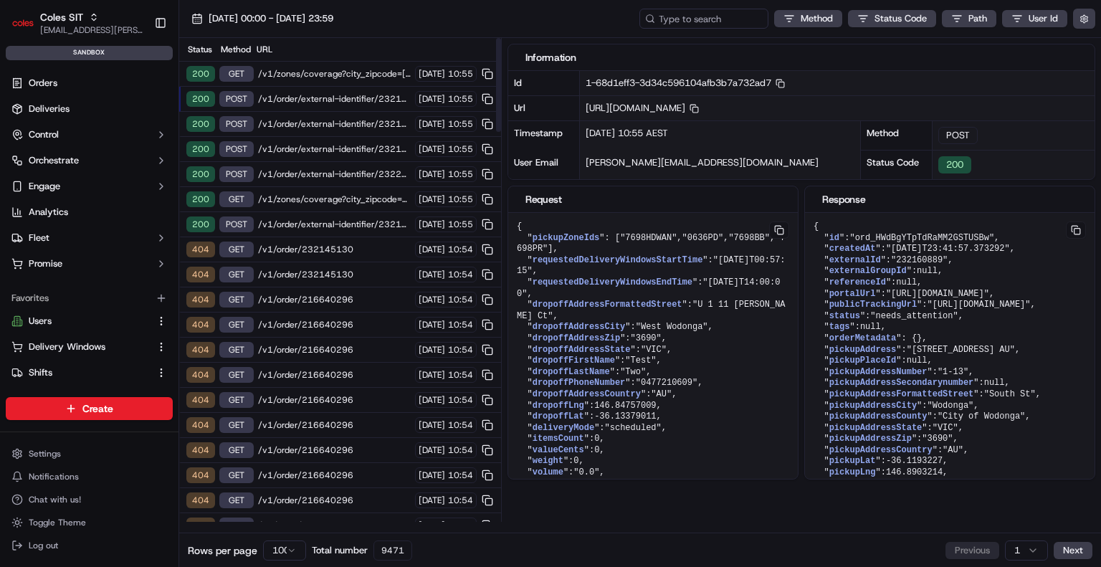
click at [321, 122] on span "/v1/order/external-identifier/232160889/delivery-window" at bounding box center [334, 123] width 153 height 11
click at [335, 94] on span "/v1/order/external-identifier/232160889/delivery-window" at bounding box center [334, 98] width 153 height 11
click at [327, 120] on span "/v1/order/external-identifier/232160889/delivery-window" at bounding box center [334, 123] width 153 height 11
click at [335, 94] on span "/v1/order/external-identifier/232160889/delivery-window" at bounding box center [334, 98] width 153 height 11
click at [335, 115] on div "200 POST /v1/order/external-identifier/232160889/delivery-window [DATE] 10:55" at bounding box center [340, 124] width 322 height 25
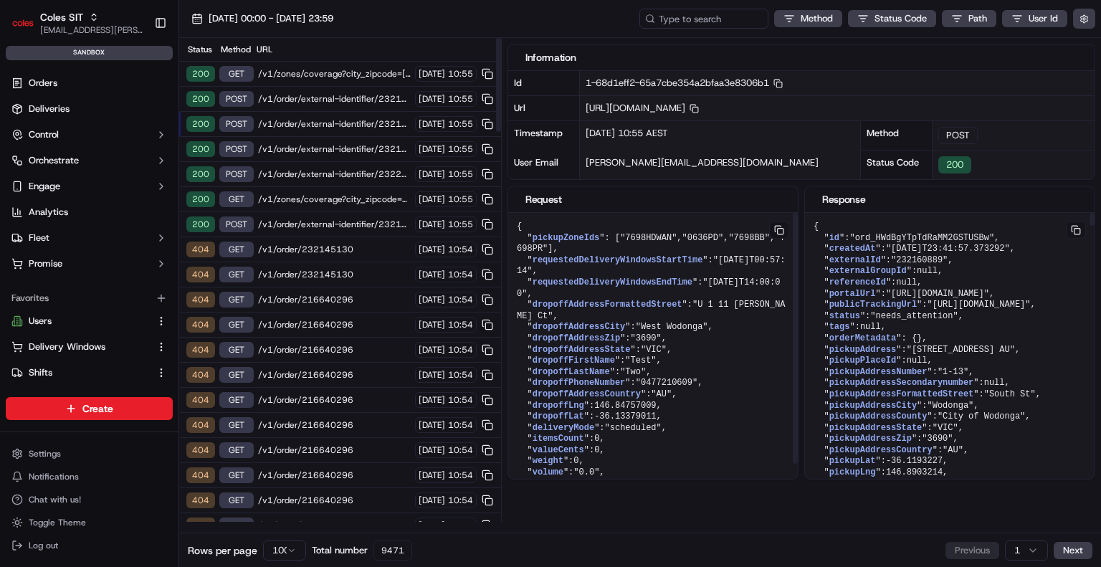
click at [353, 97] on span "/v1/order/external-identifier/232160889/delivery-window" at bounding box center [334, 98] width 153 height 11
click at [350, 119] on span "/v1/order/external-identifier/232160889/delivery-window" at bounding box center [334, 123] width 153 height 11
click at [355, 93] on span "/v1/order/external-identifier/232160889/delivery-window" at bounding box center [334, 98] width 153 height 11
click at [351, 119] on span "/v1/order/external-identifier/232160889/delivery-window" at bounding box center [334, 123] width 153 height 11
click at [312, 199] on span "/v1/zones/coverage?city_zipcode=Endeavour%20Hills_3802" at bounding box center [334, 198] width 153 height 11
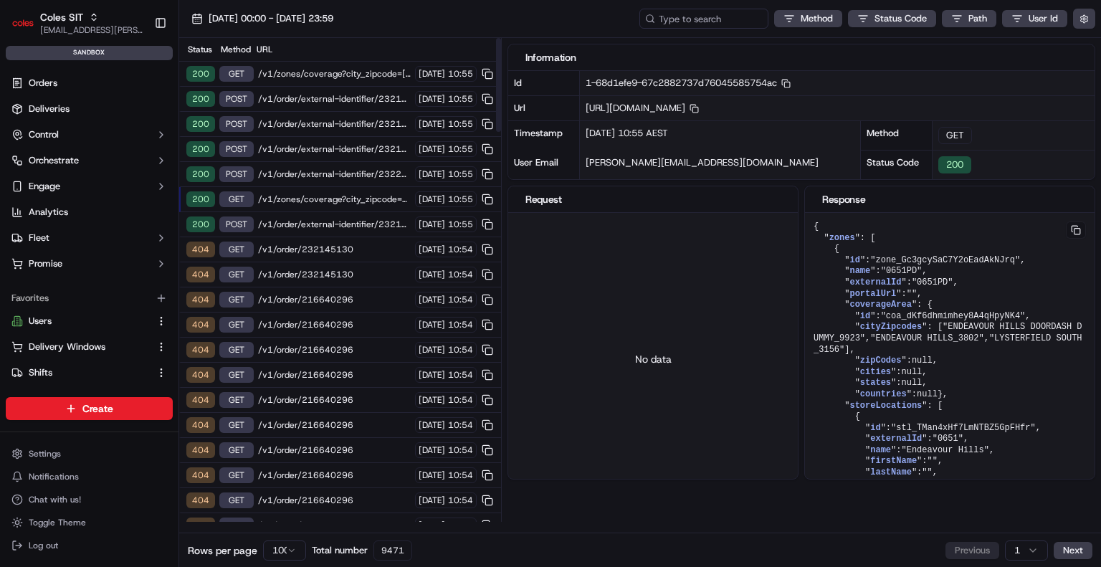
click at [324, 168] on span "/v1/order/external-identifier/232202157/delivery-window" at bounding box center [334, 173] width 153 height 11
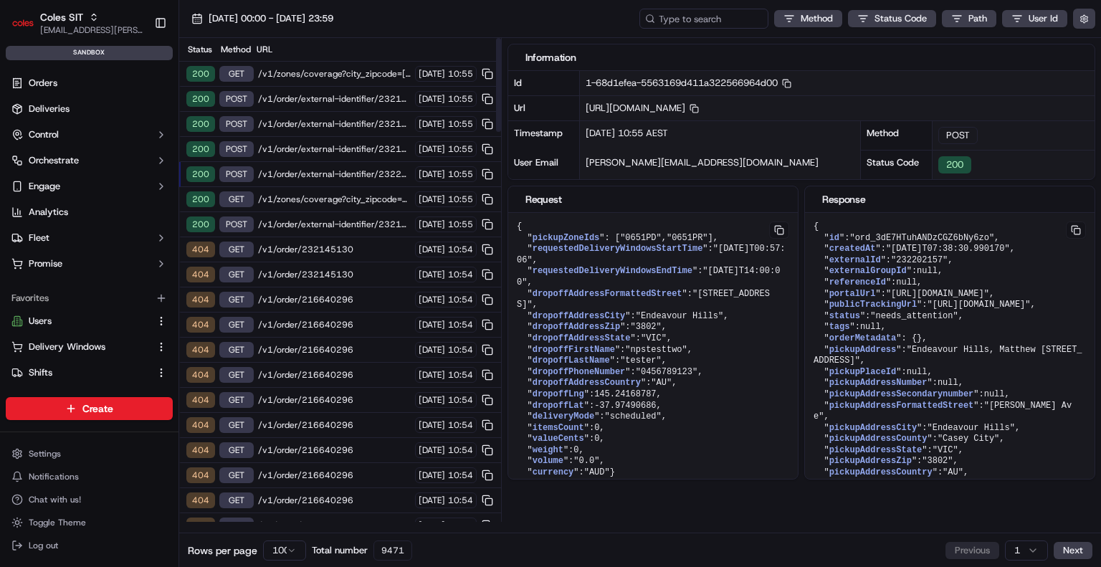
click at [338, 143] on span "/v1/order/external-identifier/232160889/delivery-window" at bounding box center [334, 148] width 153 height 11
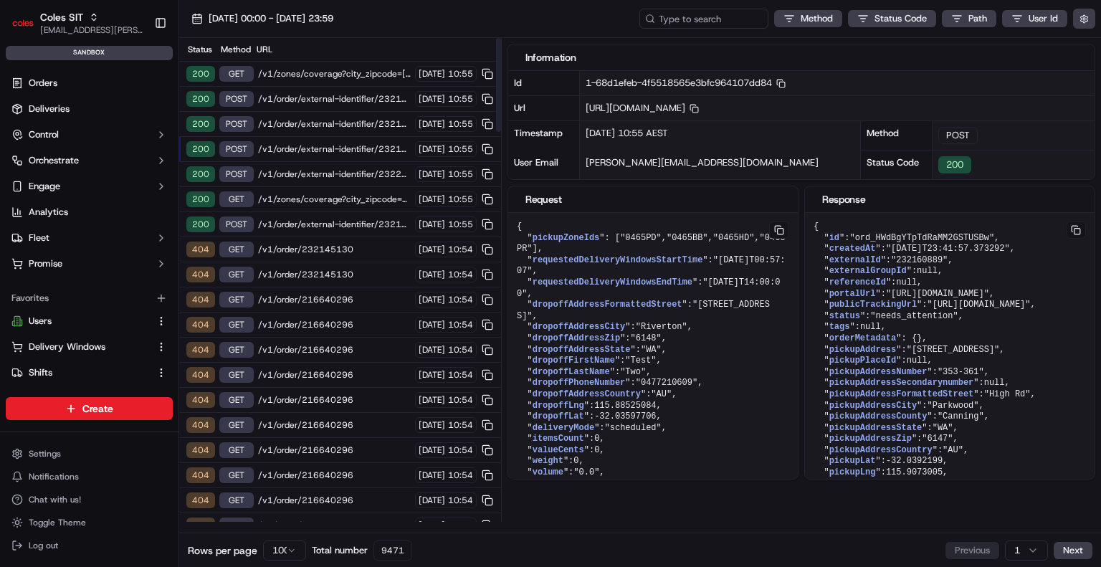
click at [337, 171] on span "/v1/order/external-identifier/232202157/delivery-window" at bounding box center [334, 173] width 153 height 11
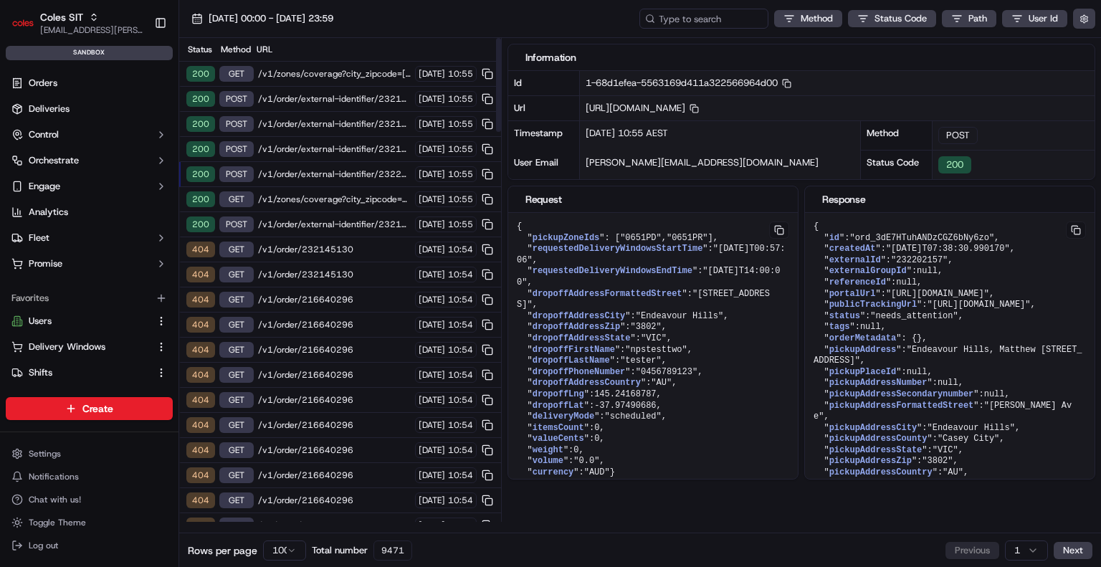
click at [349, 148] on span "/v1/order/external-identifier/232160889/delivery-window" at bounding box center [334, 148] width 153 height 11
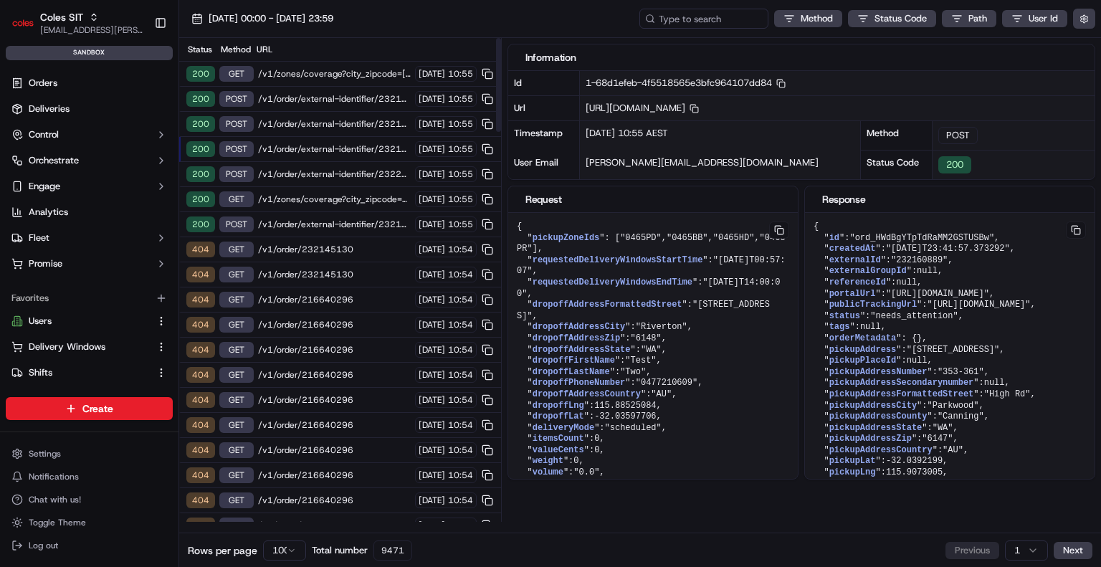
click at [350, 118] on span "/v1/order/external-identifier/232160889/delivery-window" at bounding box center [334, 123] width 153 height 11
click at [359, 66] on div "200 GET /v1/zones/coverage?city_zipcode=[PERSON_NAME]%20BAY_0820 [DATE] 10:55" at bounding box center [340, 74] width 322 height 25
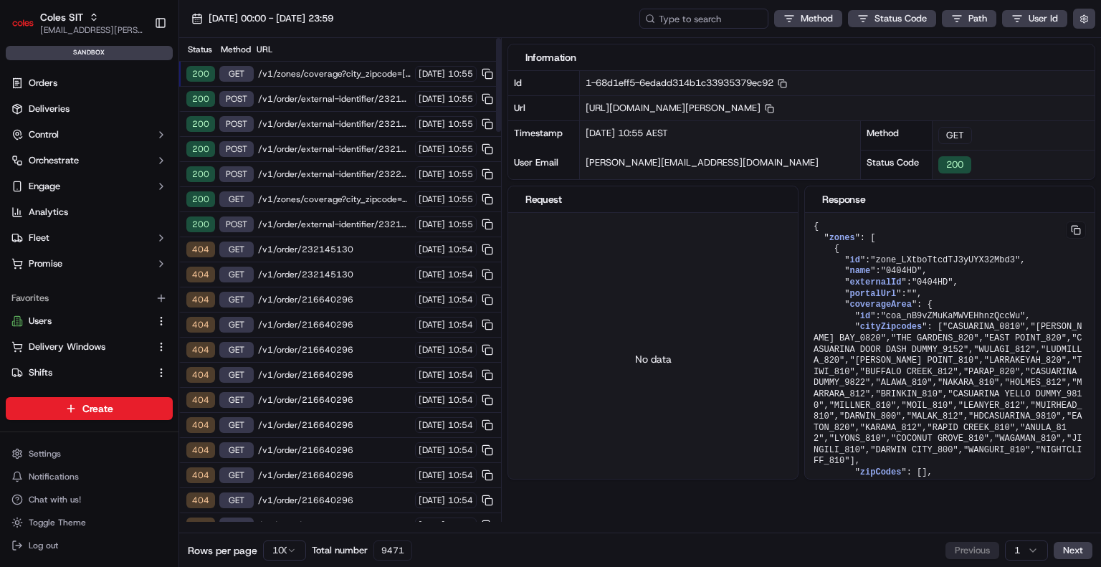
click at [350, 91] on div "200 POST /v1/order/external-identifier/232160889/delivery-window [DATE] 10:55" at bounding box center [340, 99] width 322 height 25
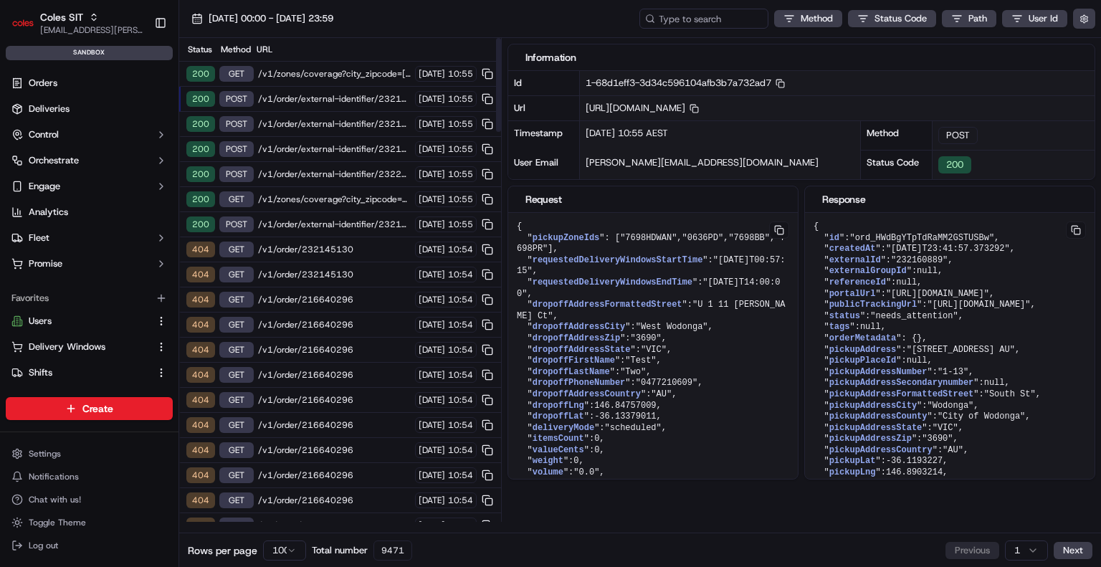
click at [350, 126] on span "/v1/order/external-identifier/232160889/delivery-window" at bounding box center [334, 123] width 153 height 11
click at [353, 151] on span "/v1/order/external-identifier/232160889/delivery-window" at bounding box center [334, 148] width 153 height 11
click at [353, 178] on div "200 POST /v1/order/external-identifier/232202157/delivery-window [DATE] 10:55" at bounding box center [340, 174] width 322 height 25
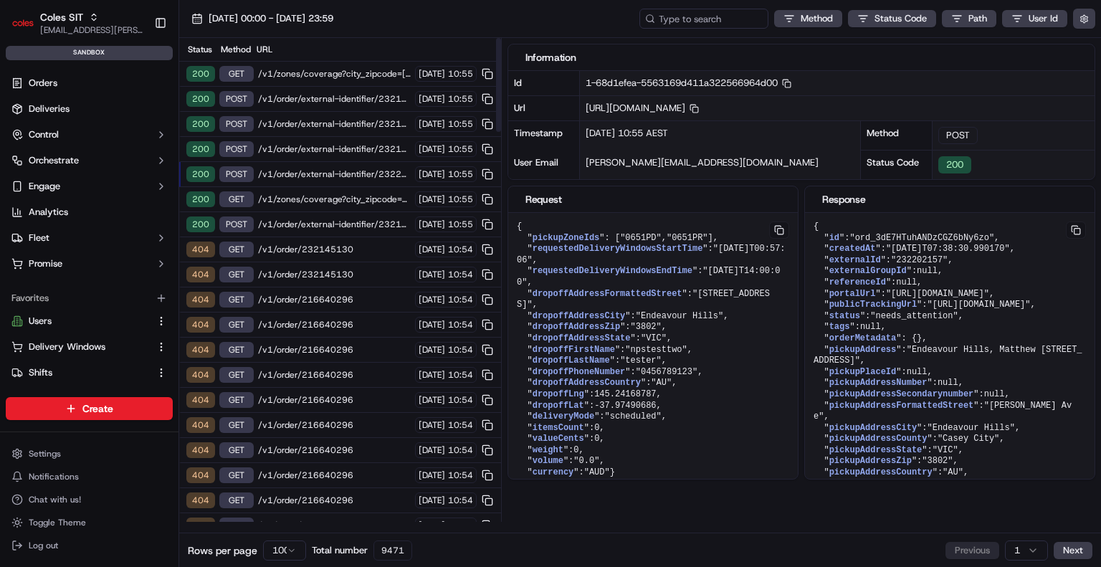
click at [355, 193] on span "/v1/zones/coverage?city_zipcode=Endeavour%20Hills_3802" at bounding box center [334, 198] width 153 height 11
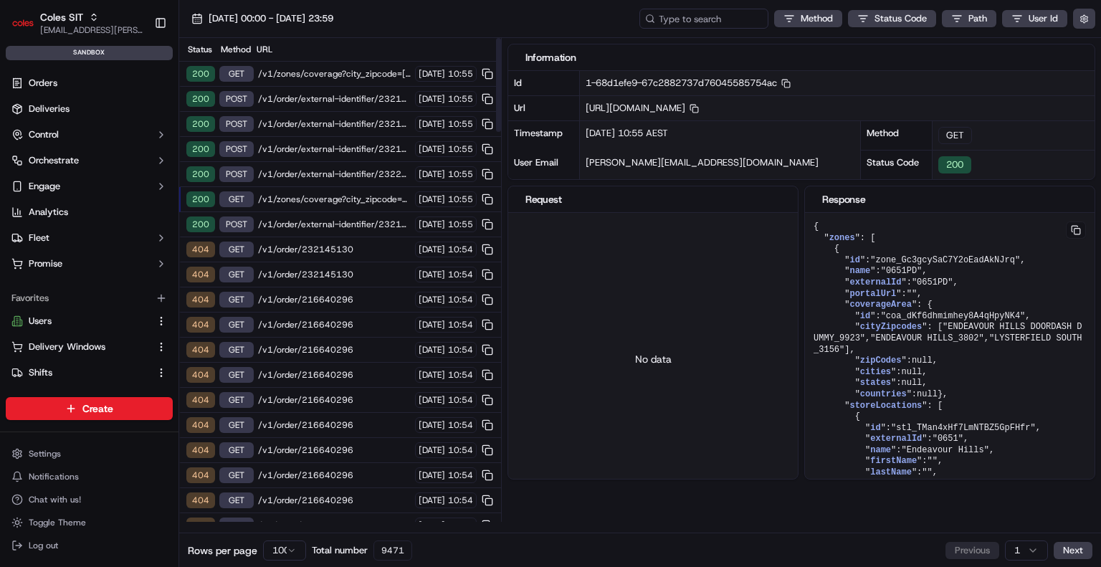
click at [356, 220] on span "/v1/order/external-identifier/232160889/delivery-window" at bounding box center [334, 224] width 153 height 11
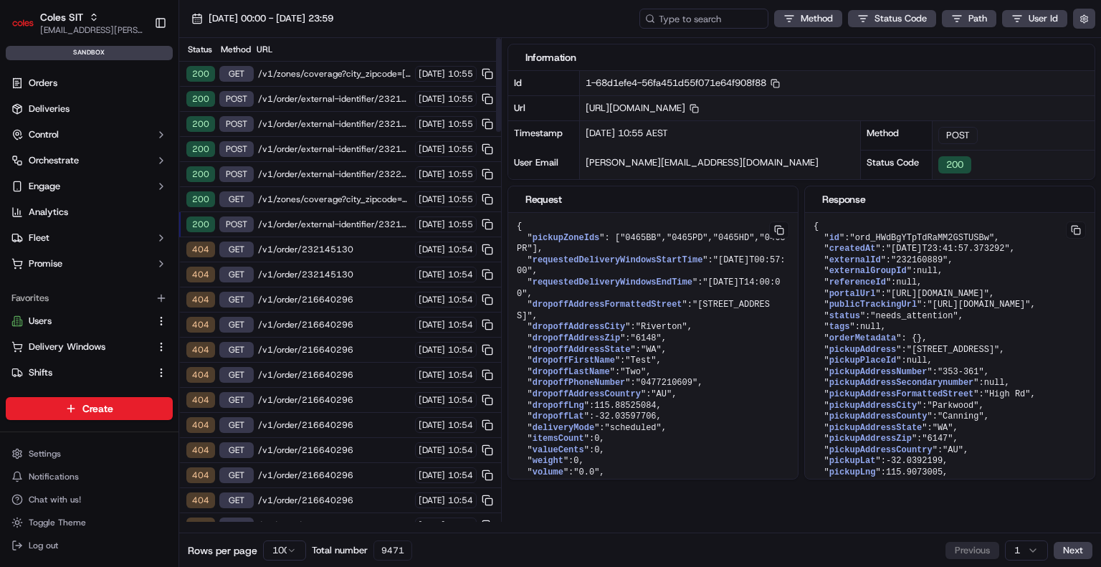
click at [355, 189] on div "200 GET /v1/zones/coverage?city_zipcode=Endeavour%20Hills_3802 [DATE] 10:55" at bounding box center [340, 199] width 322 height 25
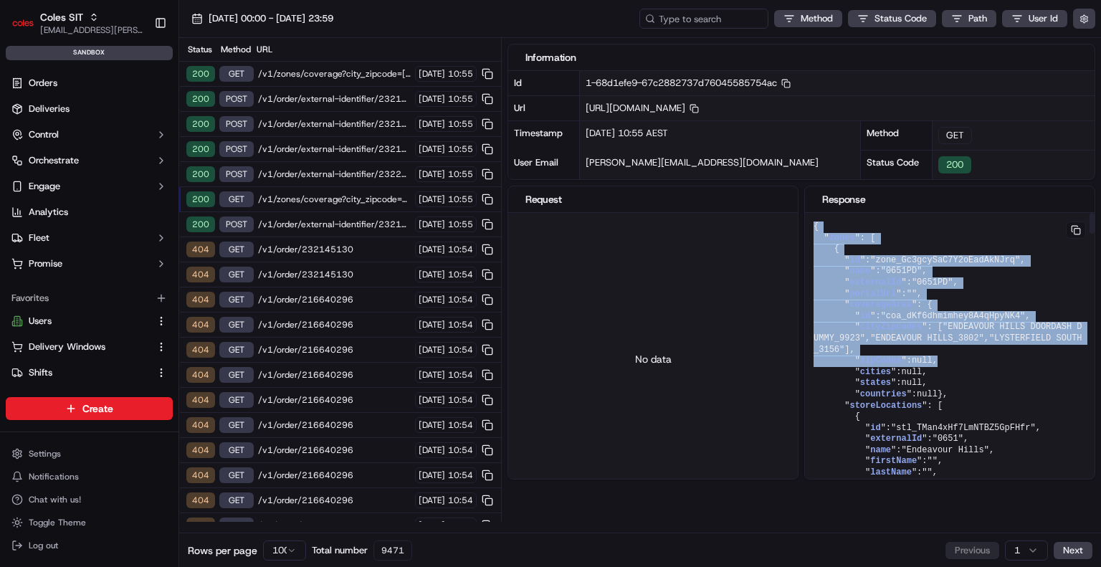
drag, startPoint x: 949, startPoint y: 373, endPoint x: 803, endPoint y: 329, distance: 152.6
click at [803, 329] on div "Request No data Response { " zones ": [ { " id ": "zone_Gc3gcySaC7Y2oEadAkNJrq"…" at bounding box center [801, 333] width 588 height 294
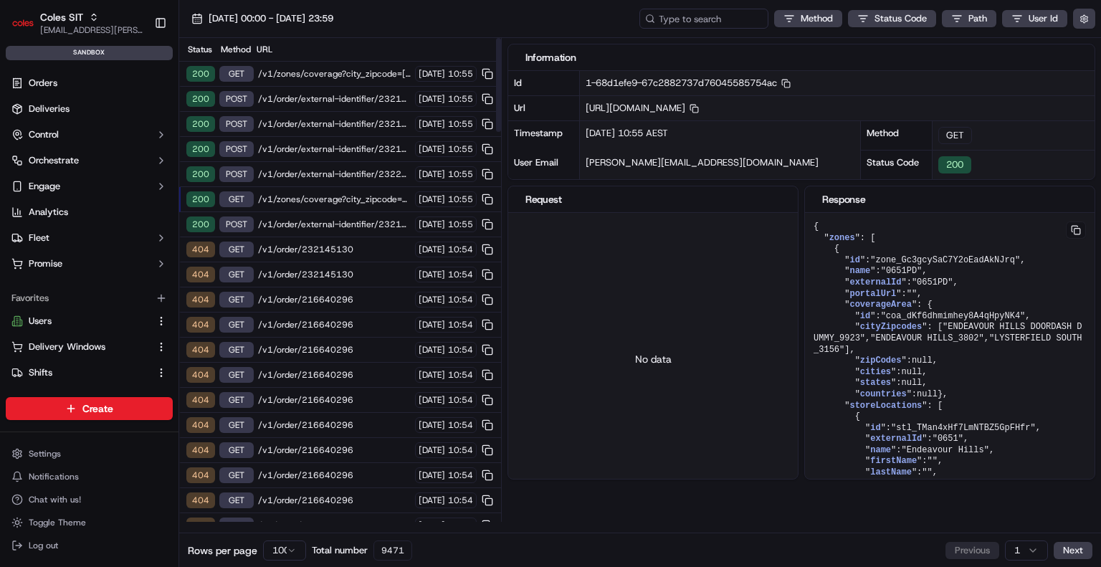
click at [306, 75] on span "/v1/zones/coverage?city_zipcode=[PERSON_NAME]%20BAY_0820" at bounding box center [334, 73] width 153 height 11
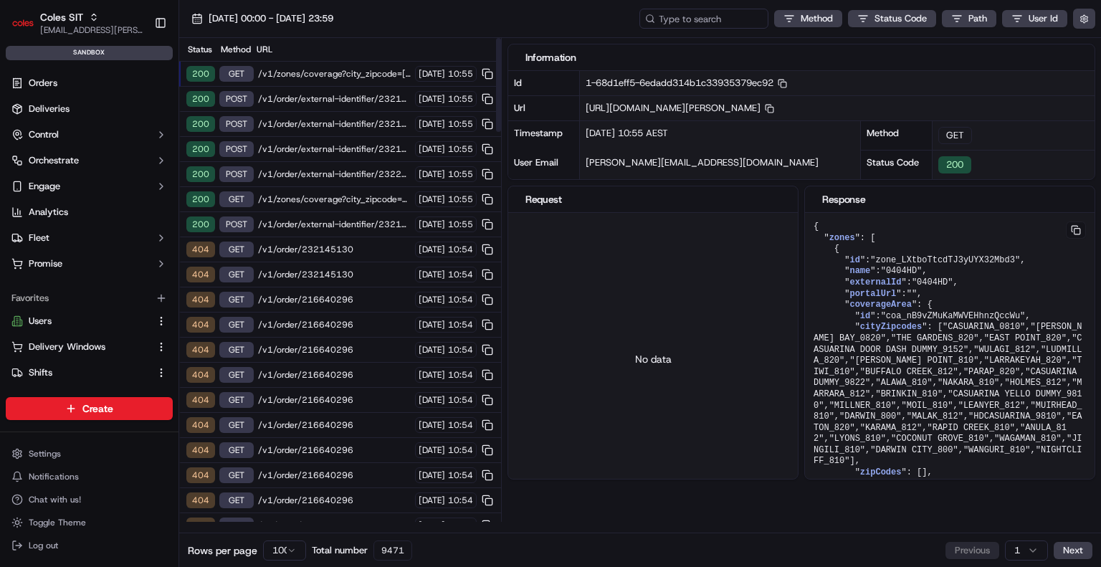
click at [308, 93] on span "/v1/order/external-identifier/232160889/delivery-window" at bounding box center [334, 98] width 153 height 11
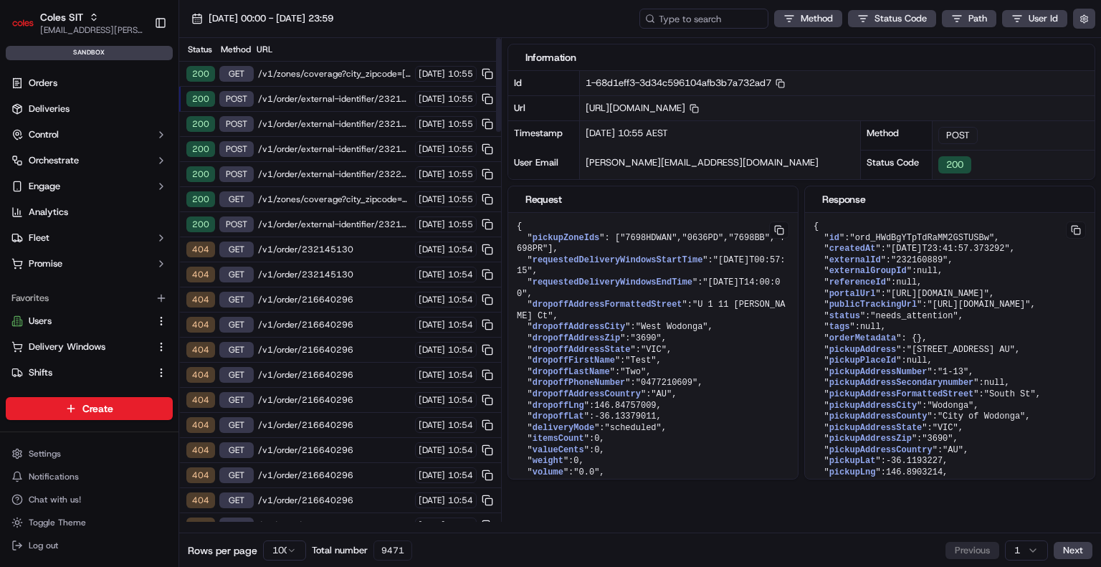
click at [315, 118] on span "/v1/order/external-identifier/232160889/delivery-window" at bounding box center [334, 123] width 153 height 11
click at [307, 143] on span "/v1/order/external-identifier/232160889/delivery-window" at bounding box center [334, 148] width 153 height 11
click at [305, 164] on div "200 POST /v1/order/external-identifier/232202157/delivery-window [DATE] 10:55" at bounding box center [340, 174] width 322 height 25
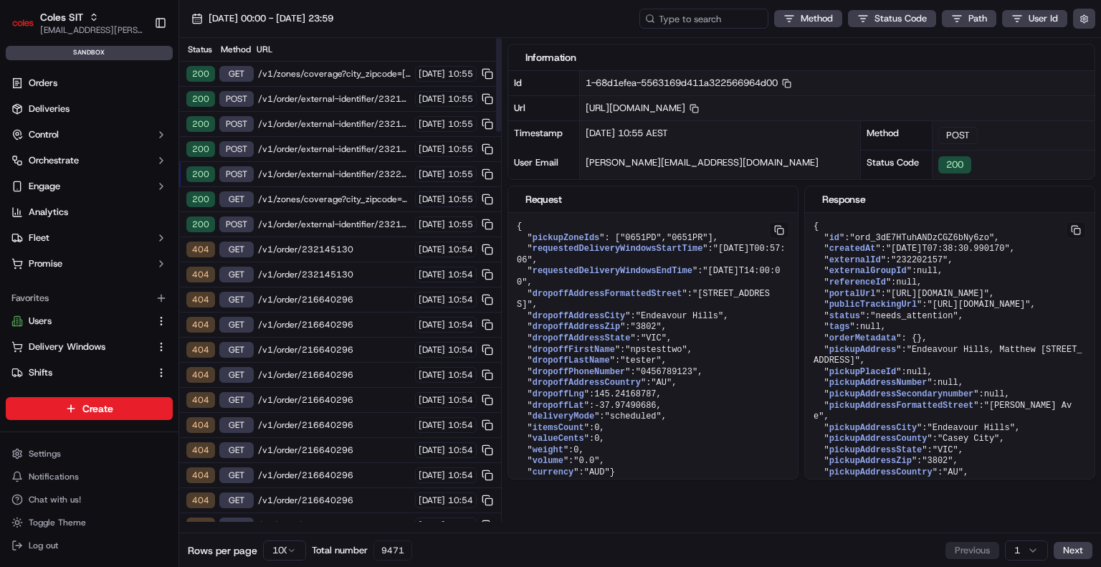
click at [324, 197] on span "/v1/zones/coverage?city_zipcode=Endeavour%20Hills_3802" at bounding box center [334, 198] width 153 height 11
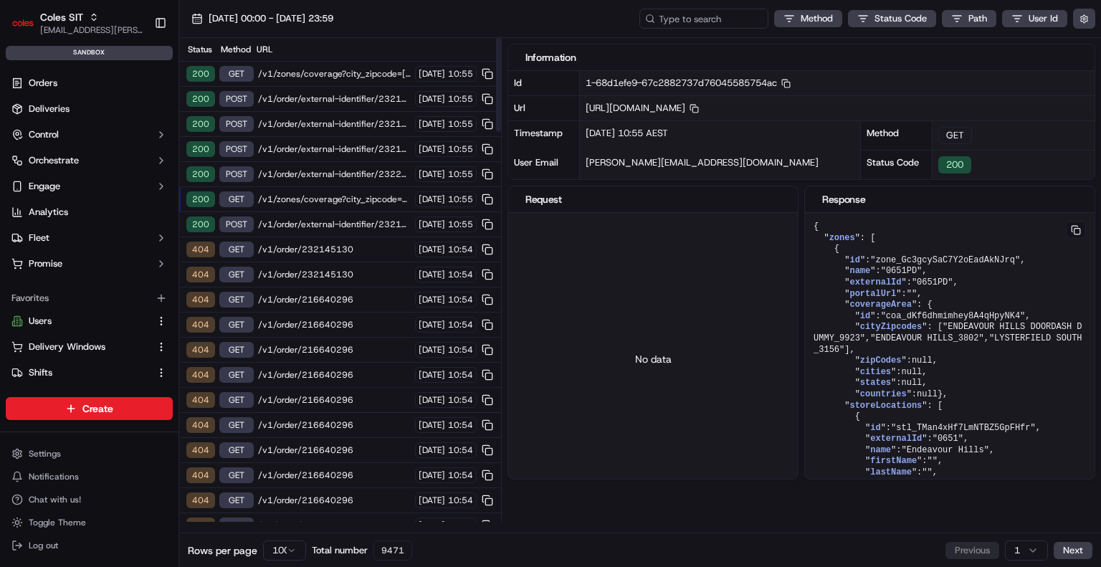
drag, startPoint x: 327, startPoint y: 216, endPoint x: 335, endPoint y: 211, distance: 10.0
click at [327, 219] on span "/v1/order/external-identifier/232160889/delivery-window" at bounding box center [334, 224] width 153 height 11
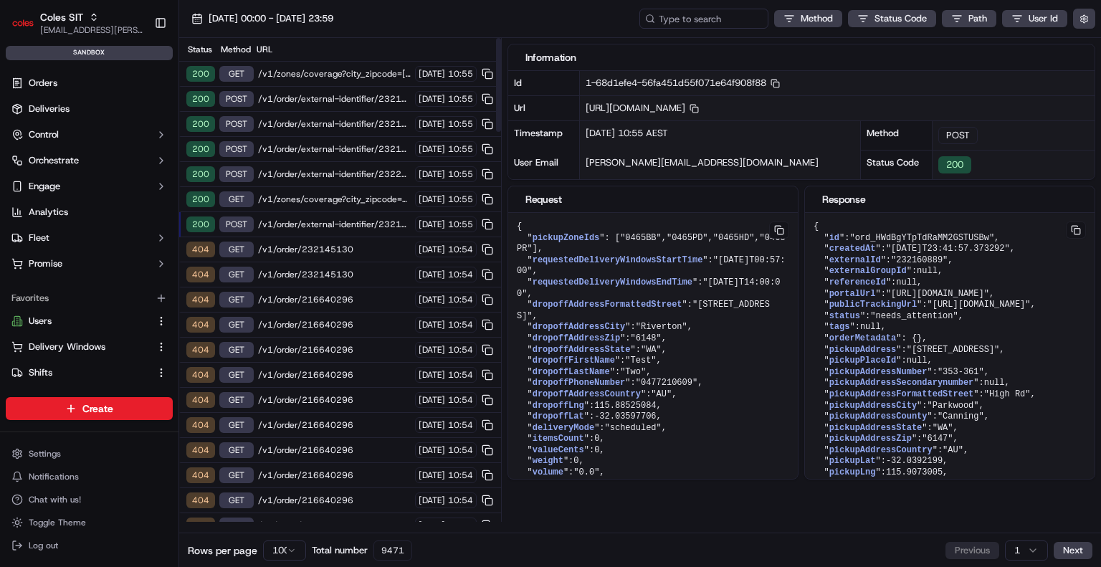
click at [309, 82] on div "200 GET /v1/zones/coverage?city_zipcode=[PERSON_NAME]%20BAY_0820 [DATE] 10:55" at bounding box center [340, 74] width 322 height 25
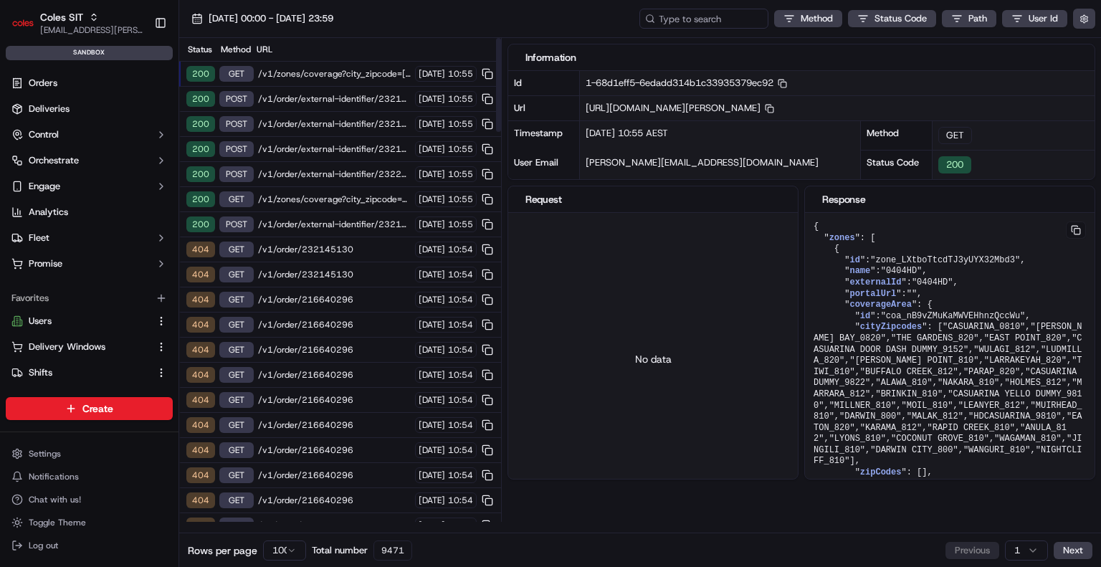
click at [308, 74] on span "/v1/zones/coverage?city_zipcode=[PERSON_NAME]%20BAY_0820" at bounding box center [334, 73] width 153 height 11
click at [295, 99] on span "/v1/order/external-identifier/232160889/delivery-window" at bounding box center [334, 98] width 153 height 11
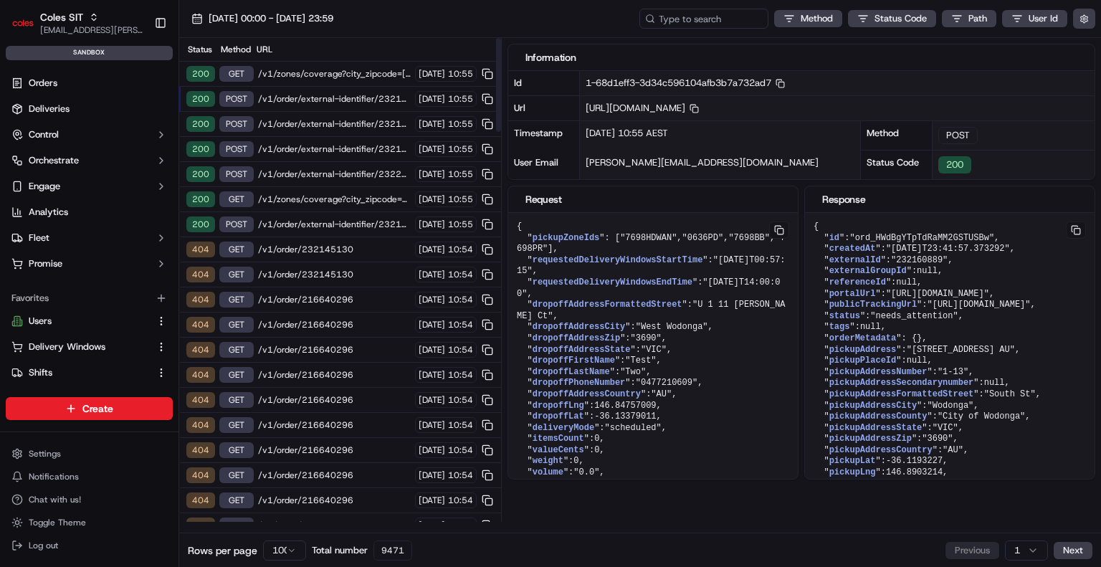
click at [293, 125] on span "/v1/order/external-identifier/232160889/delivery-window" at bounding box center [334, 123] width 153 height 11
click at [303, 151] on span "/v1/order/external-identifier/232160889/delivery-window" at bounding box center [334, 148] width 153 height 11
click at [325, 178] on div "200 POST /v1/order/external-identifier/232202157/delivery-window [DATE] 10:55" at bounding box center [340, 174] width 322 height 25
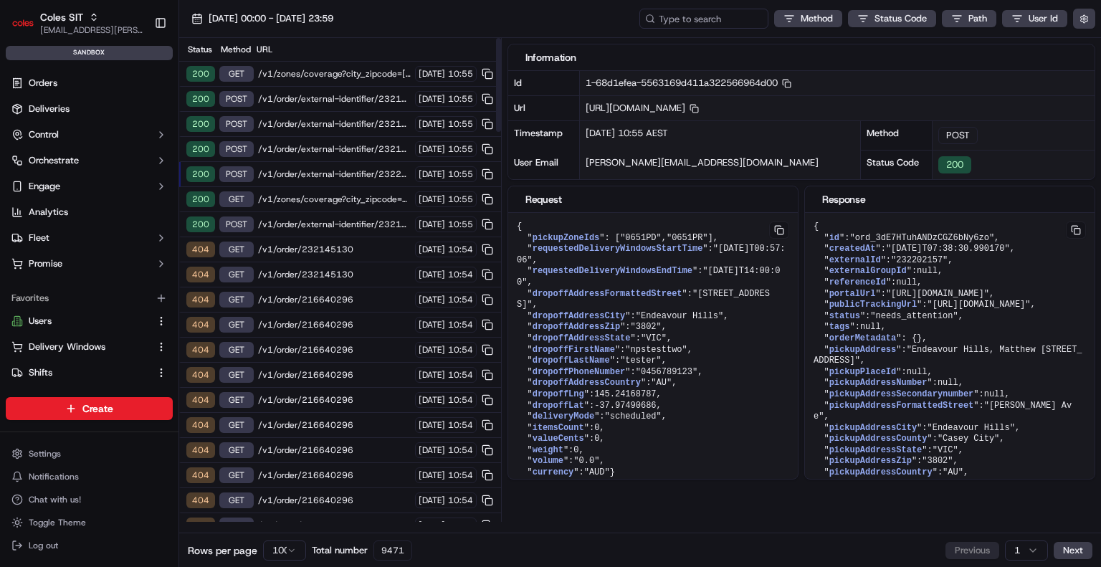
drag, startPoint x: 323, startPoint y: 157, endPoint x: 325, endPoint y: 145, distance: 11.6
click at [322, 157] on div "200 POST /v1/order/external-identifier/232160889/delivery-window [DATE] 10:55" at bounding box center [340, 149] width 322 height 25
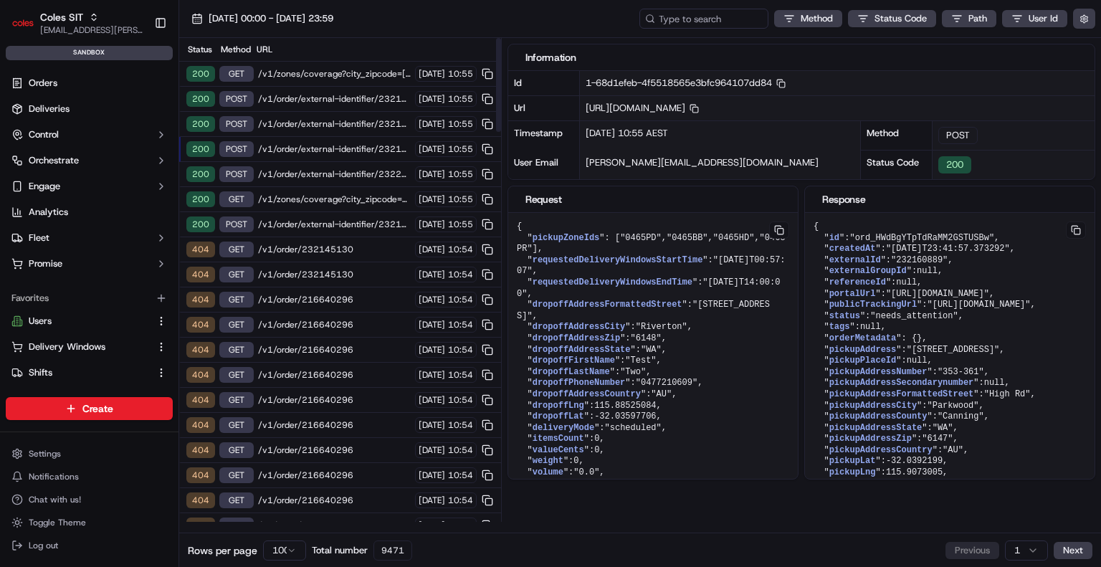
click at [327, 125] on span "/v1/order/external-identifier/232160889/delivery-window" at bounding box center [334, 123] width 153 height 11
